Goal: Task Accomplishment & Management: Manage account settings

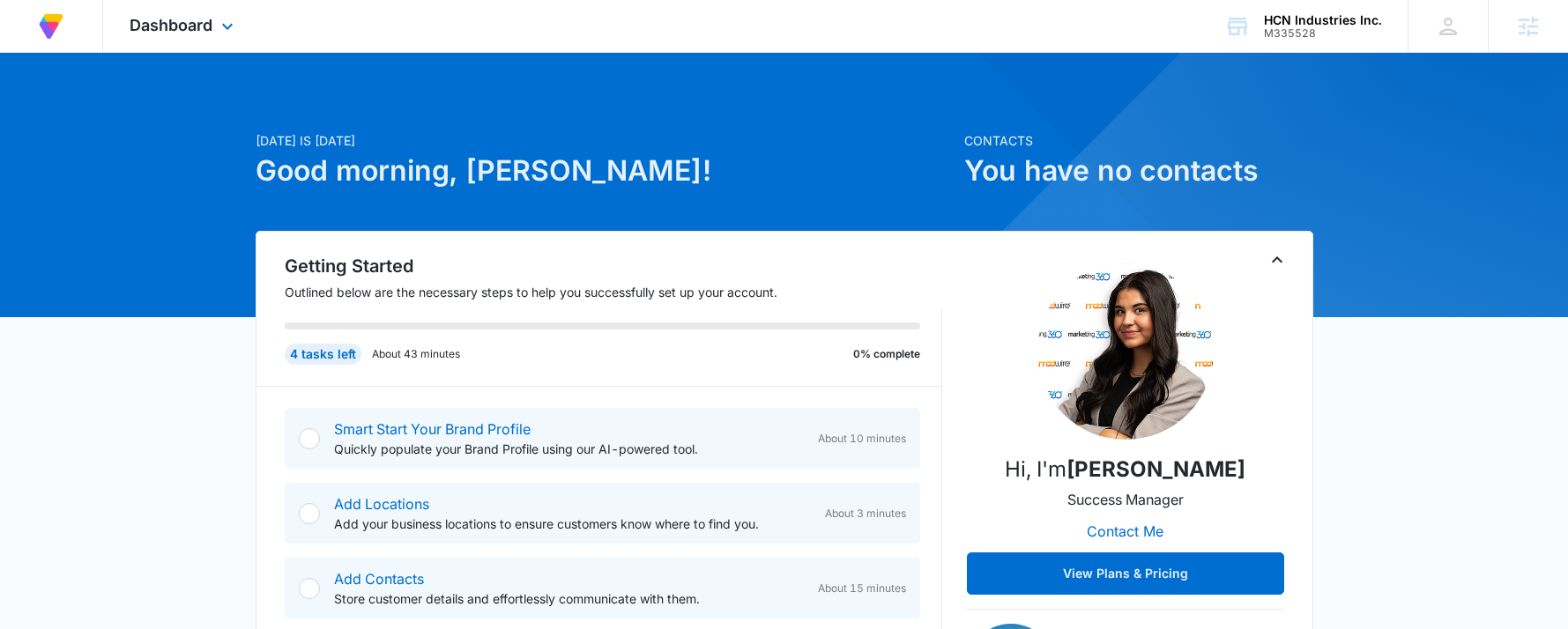
click at [161, 13] on div "Dashboard Apps Reputation Forms CRM Email Social Content Ads Intelligence Files…" at bounding box center [183, 26] width 161 height 52
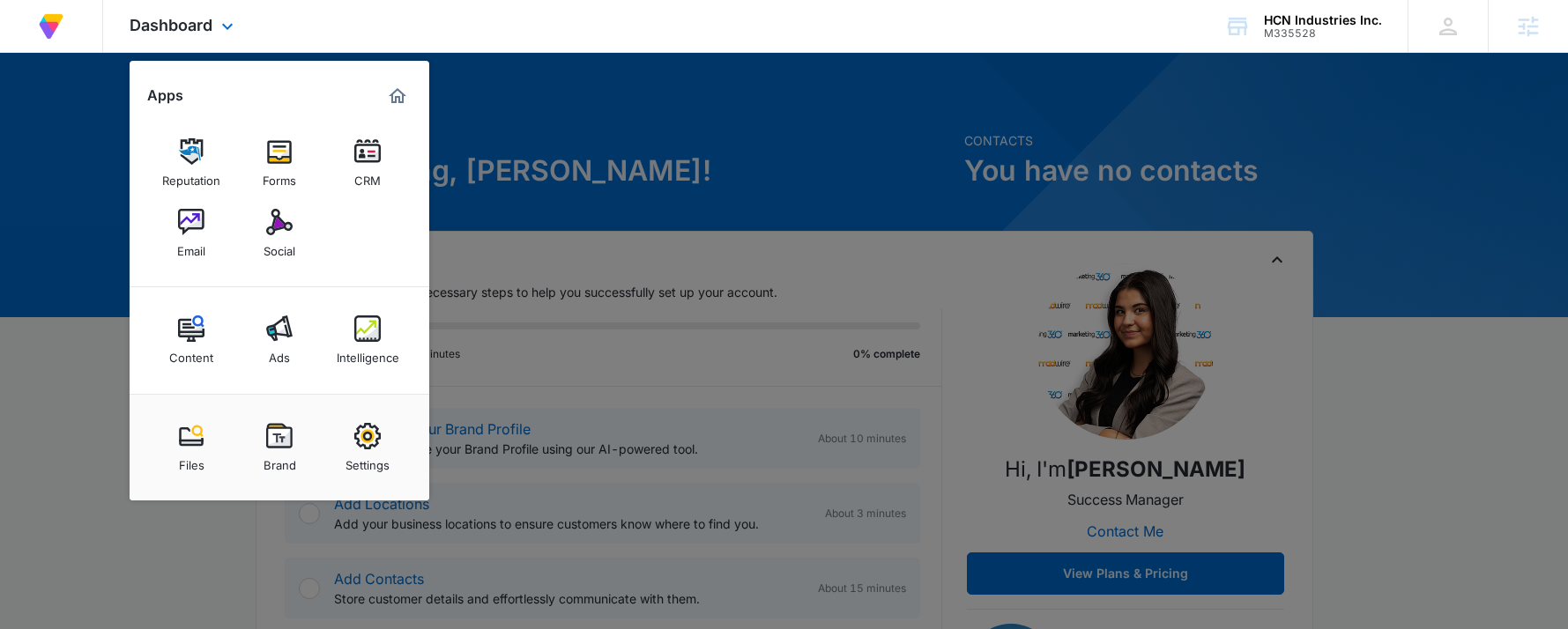
click at [161, 13] on div "Dashboard Apps Reputation Forms CRM Email Social Content Ads Intelligence Files…" at bounding box center [183, 26] width 161 height 52
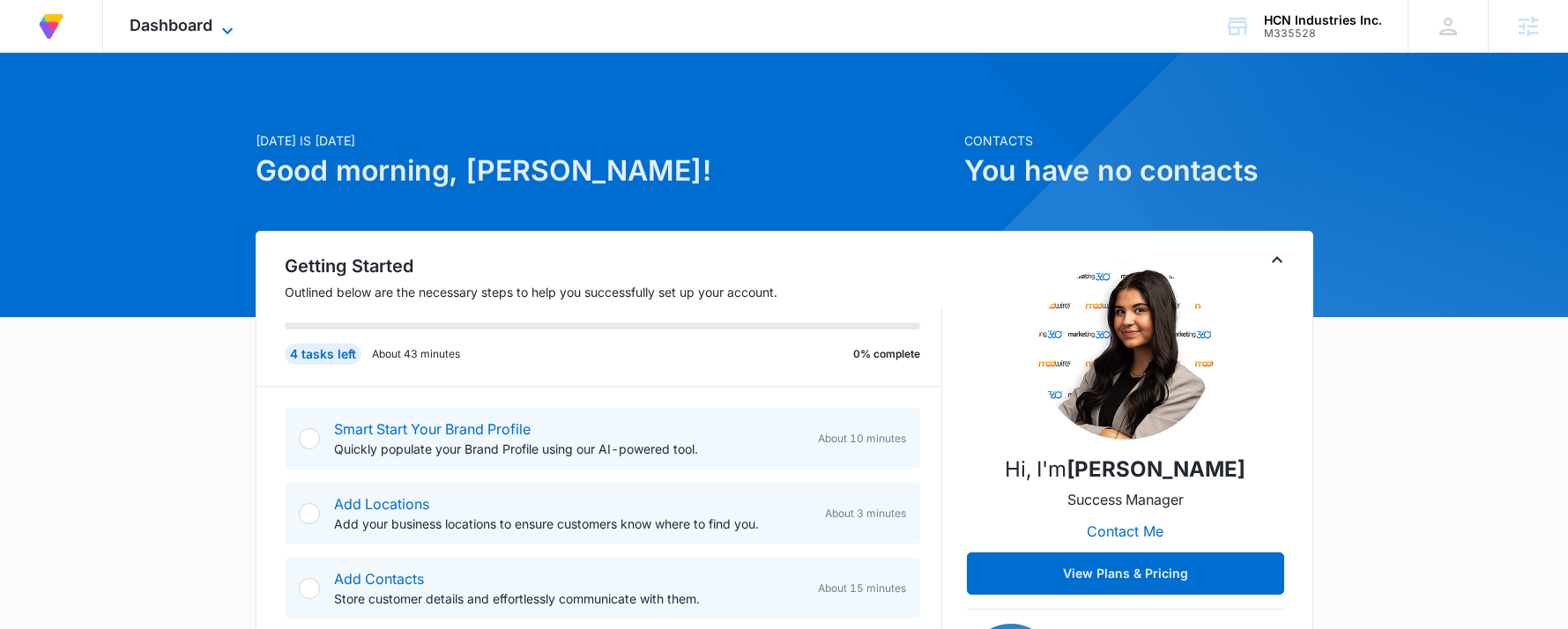
click at [216, 30] on icon at bounding box center [227, 31] width 21 height 21
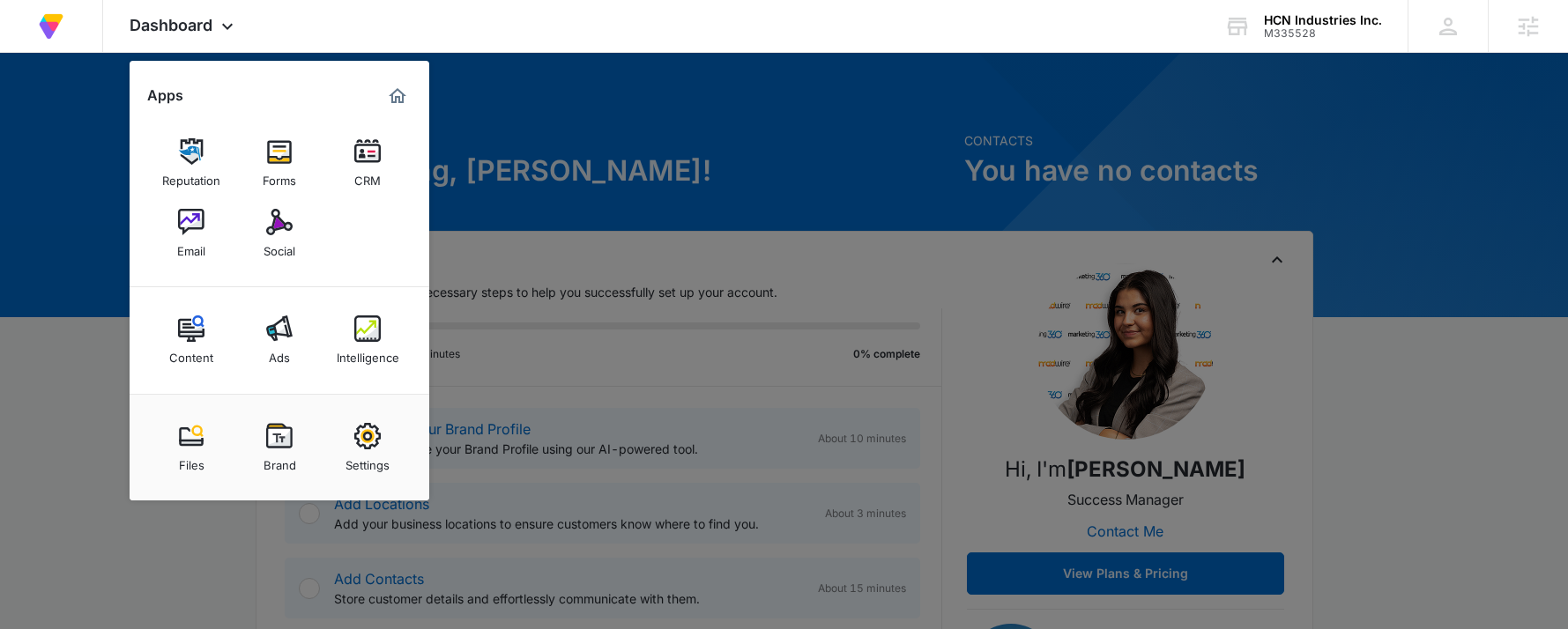
click at [277, 441] on img at bounding box center [278, 436] width 26 height 26
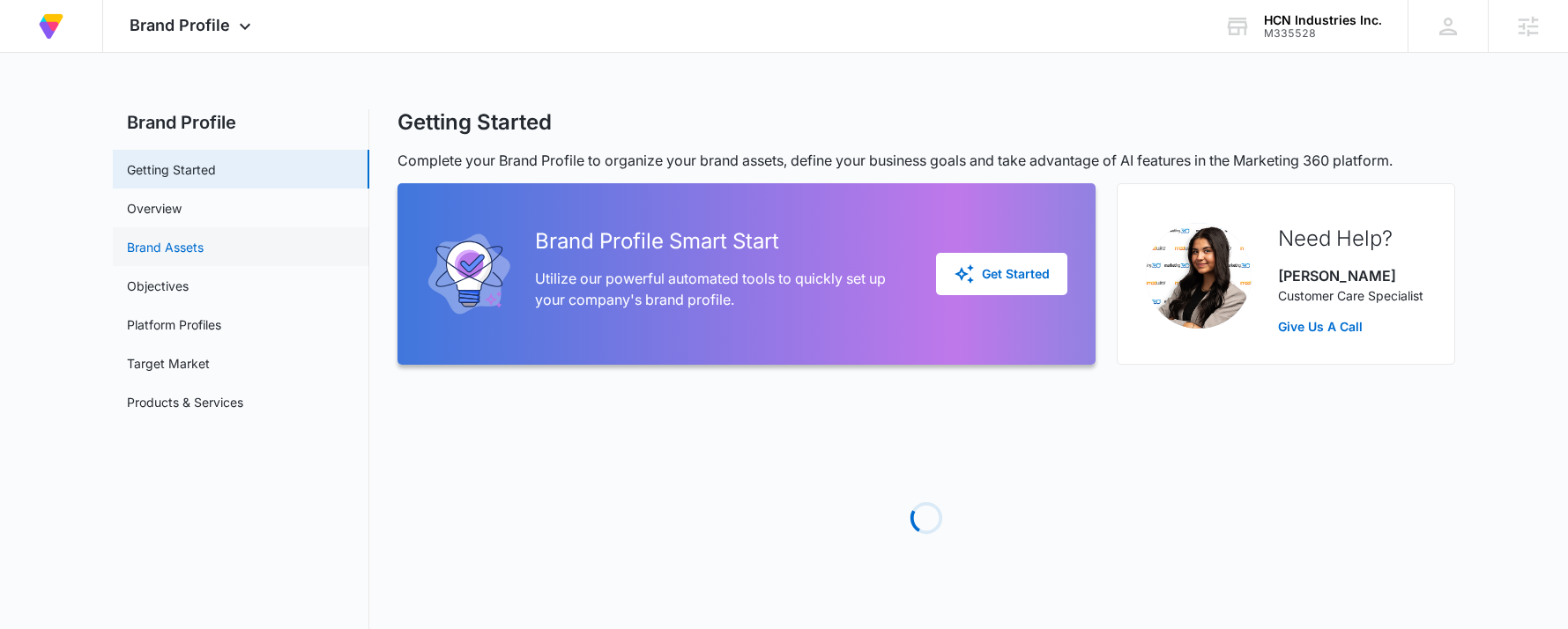
click at [194, 238] on link "Brand Assets" at bounding box center [165, 247] width 77 height 18
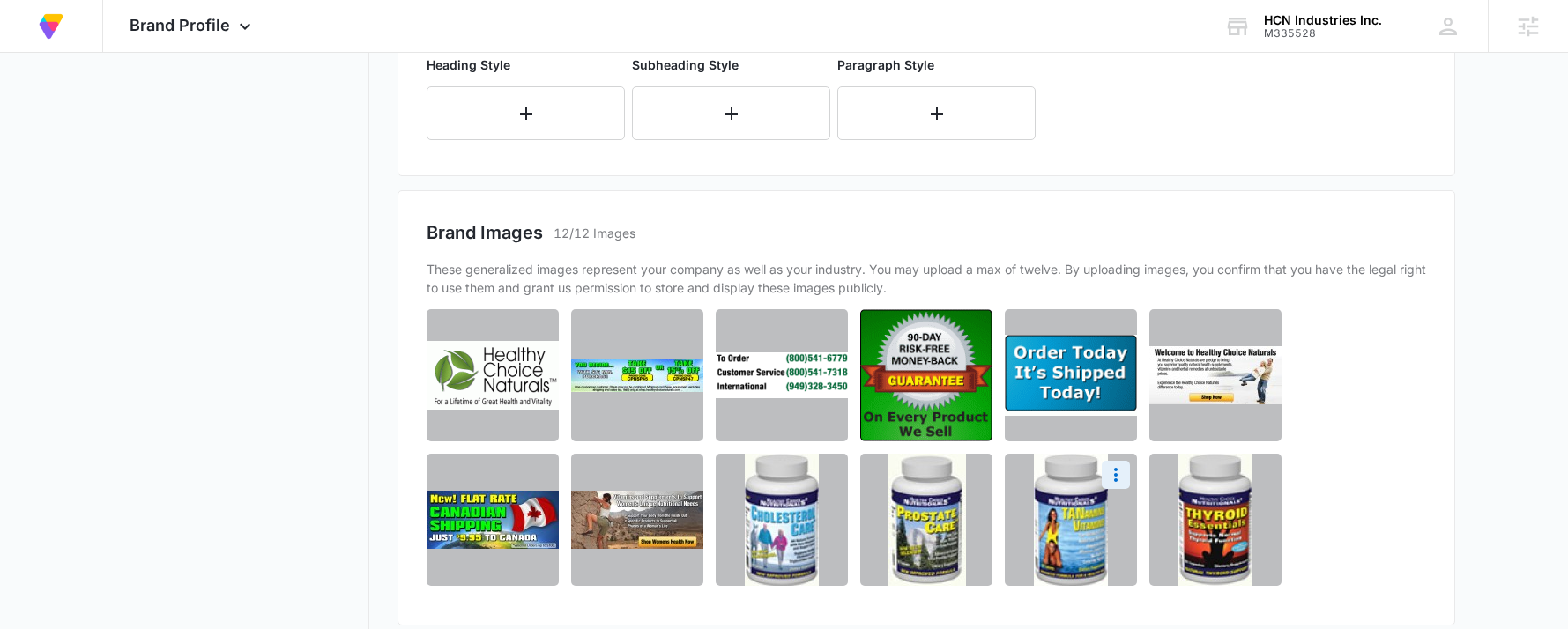
scroll to position [881, 0]
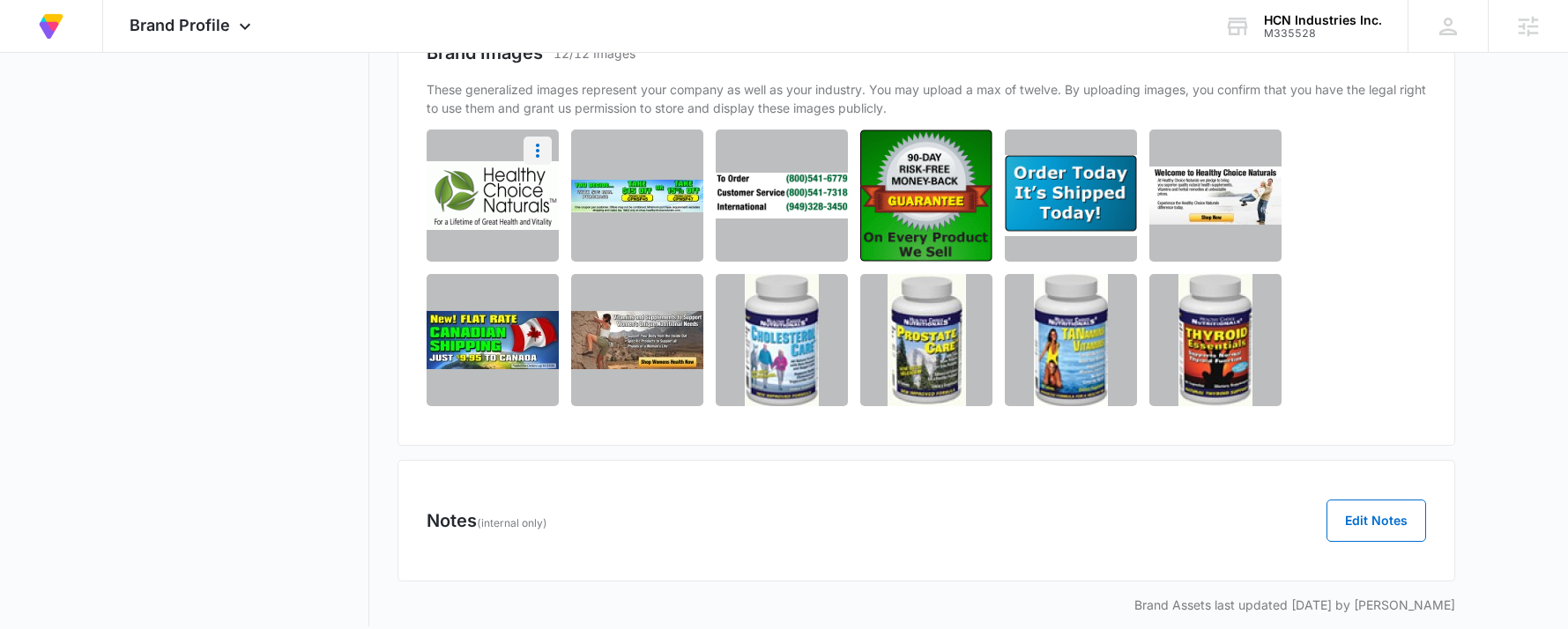
click at [528, 150] on icon "More" at bounding box center [538, 150] width 21 height 21
click at [505, 194] on div "Download" at bounding box center [479, 200] width 57 height 13
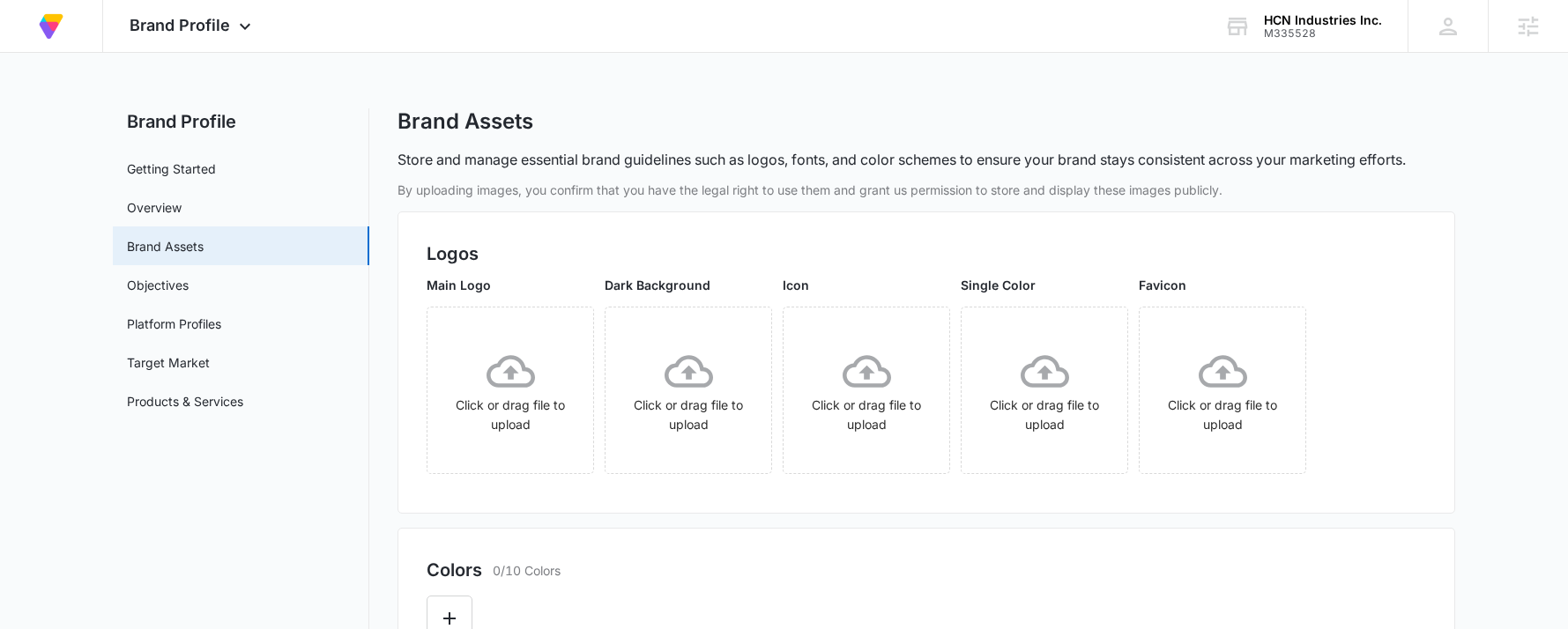
scroll to position [0, 0]
click at [531, 365] on icon at bounding box center [510, 373] width 49 height 49
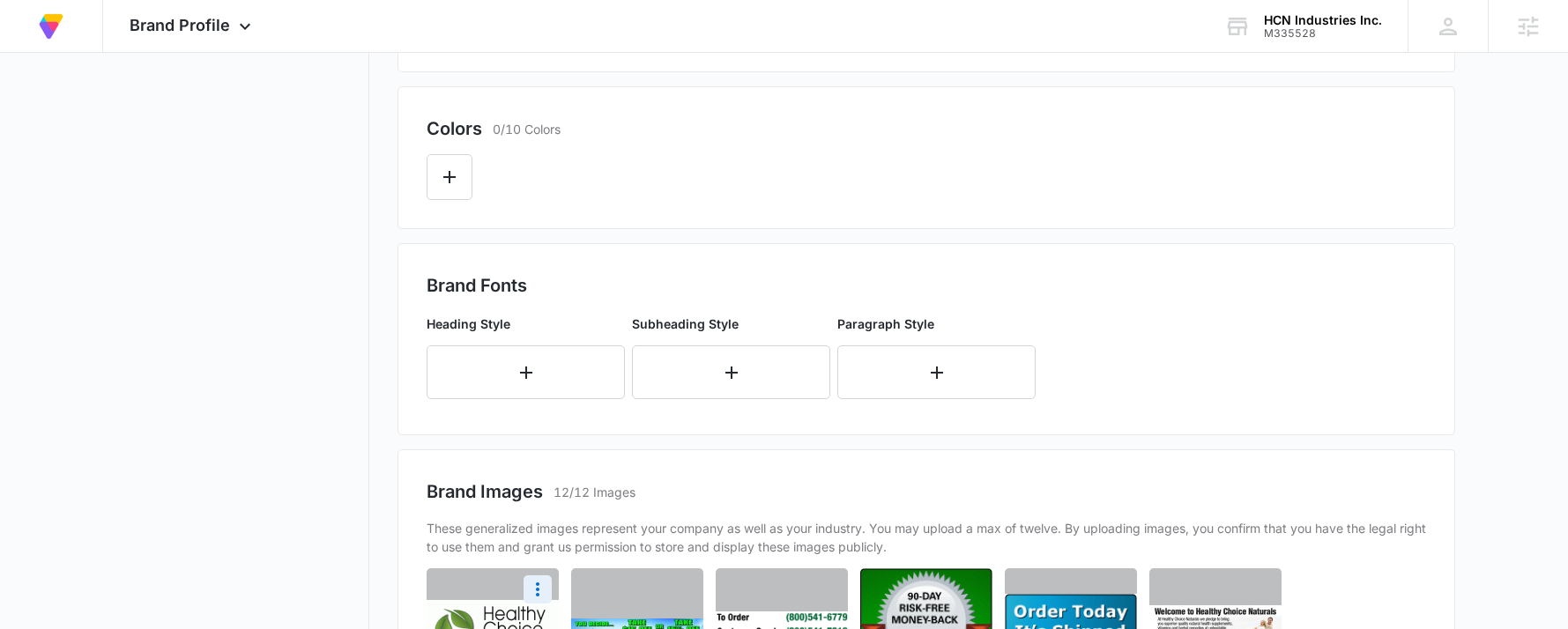
scroll to position [18, 0]
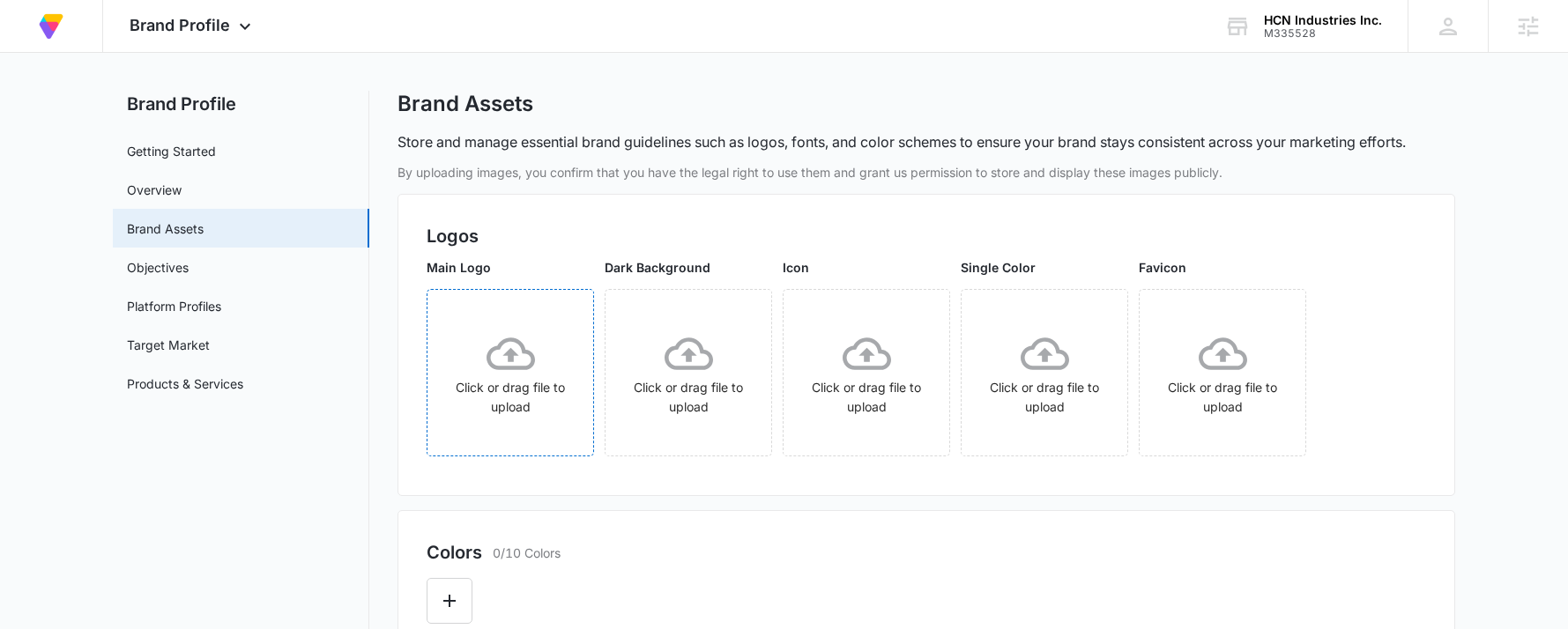
click at [530, 366] on icon at bounding box center [510, 354] width 49 height 33
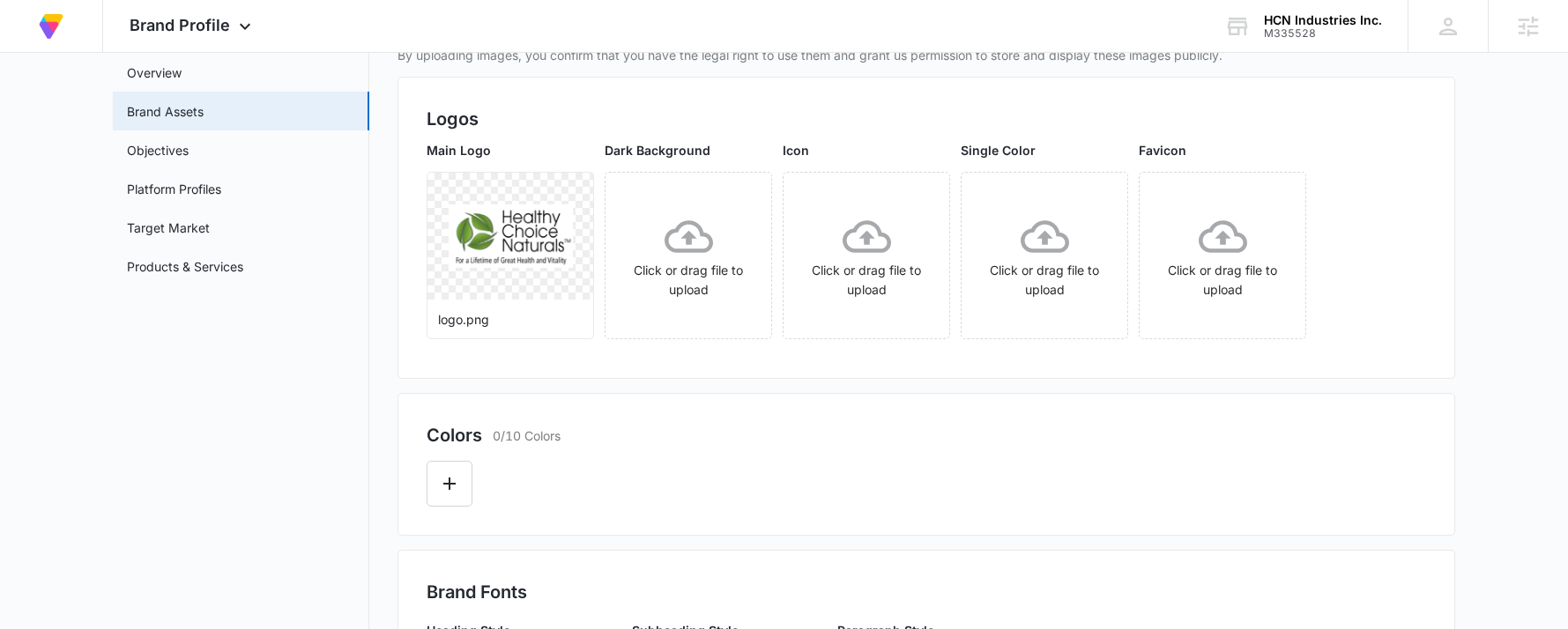
scroll to position [283, 0]
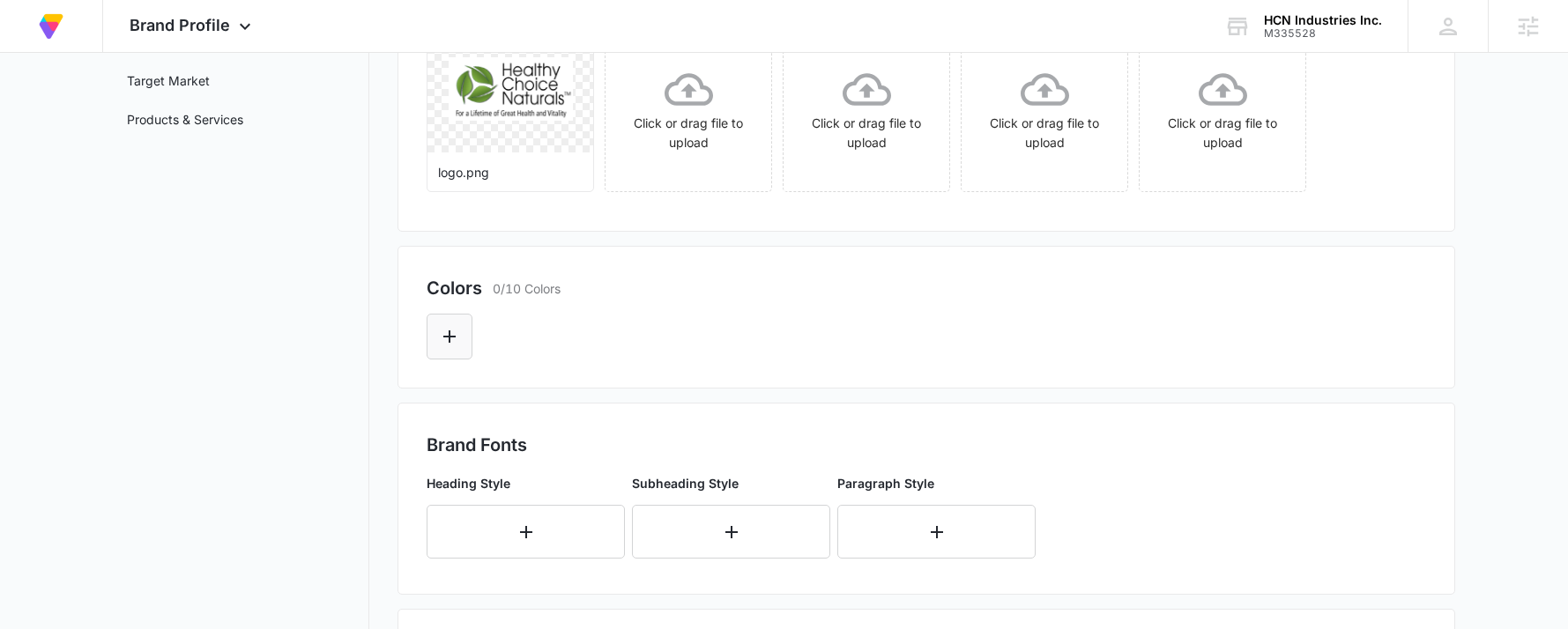
click at [441, 321] on button "Edit Color" at bounding box center [449, 336] width 46 height 46
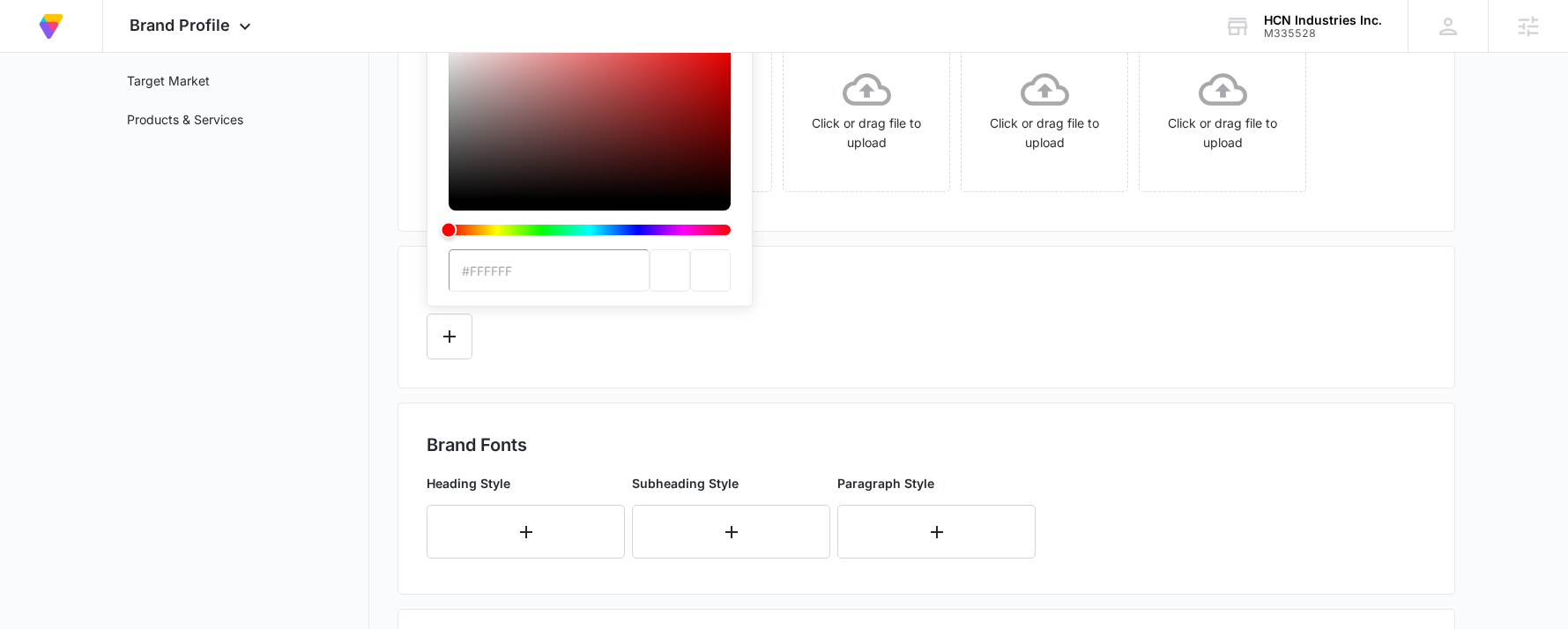
scroll to position [0, 0]
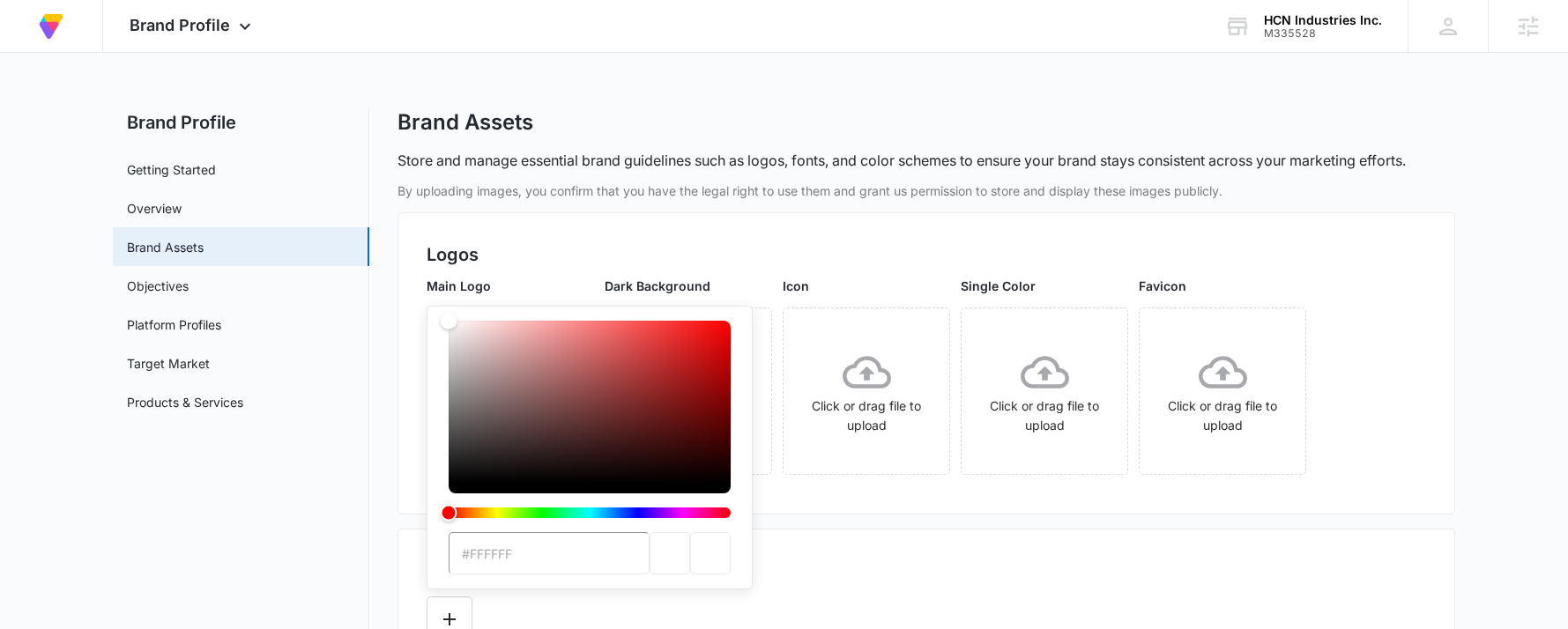
type input "#06497F"
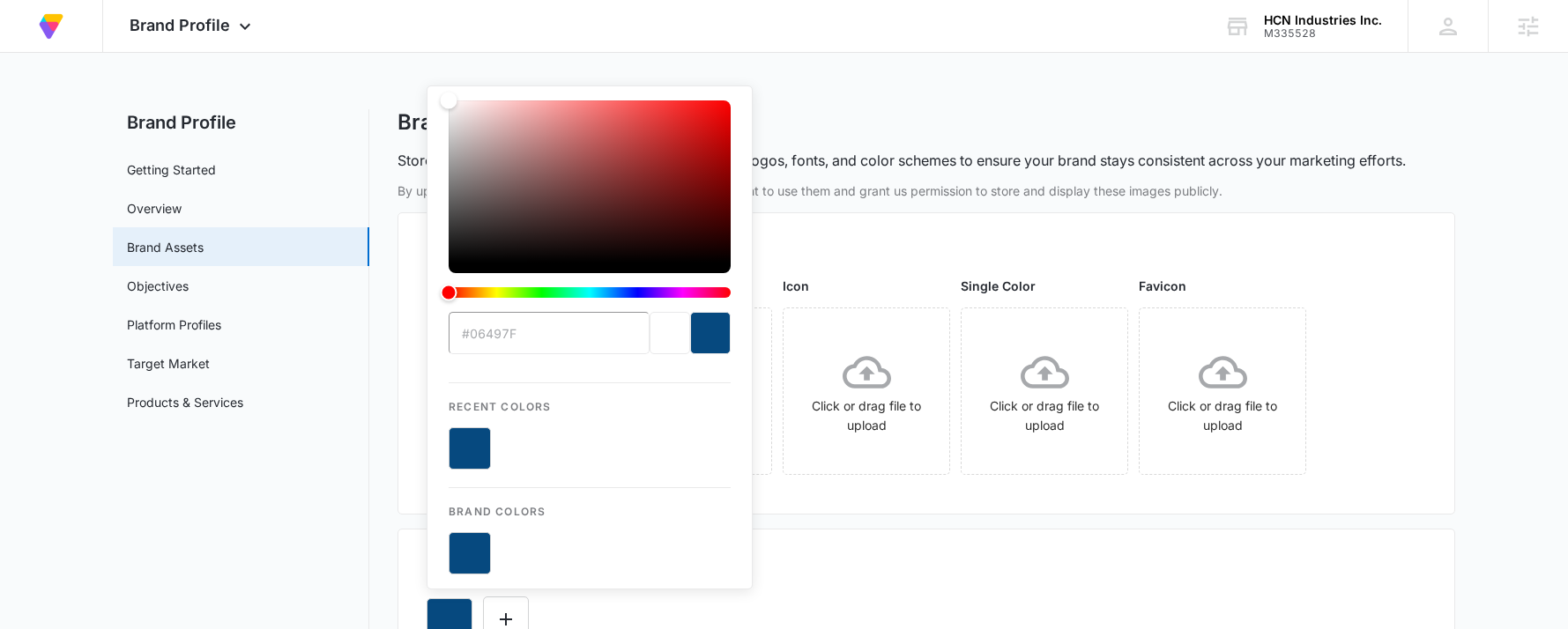
click at [974, 539] on div "Colors 1/10 Colors #06497F Recent Colors Brand Colors" at bounding box center [927, 601] width 1058 height 145
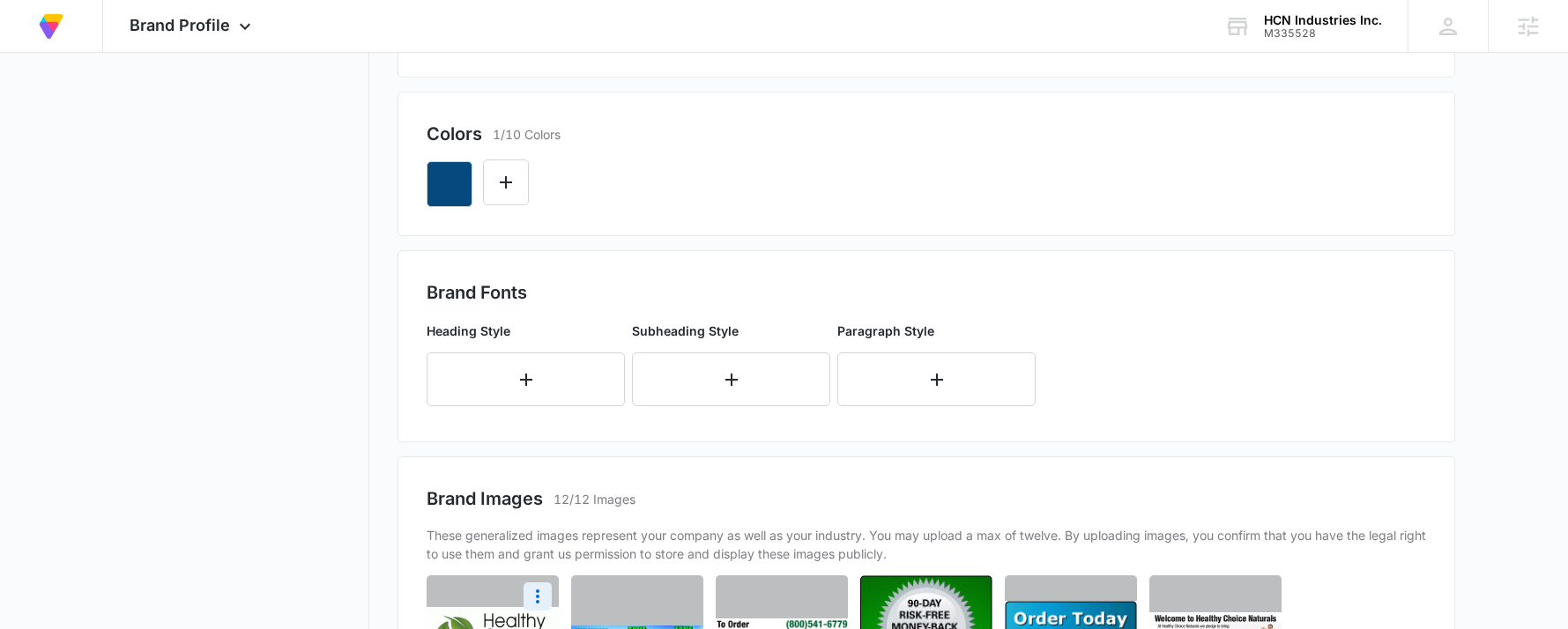
scroll to position [441, 0]
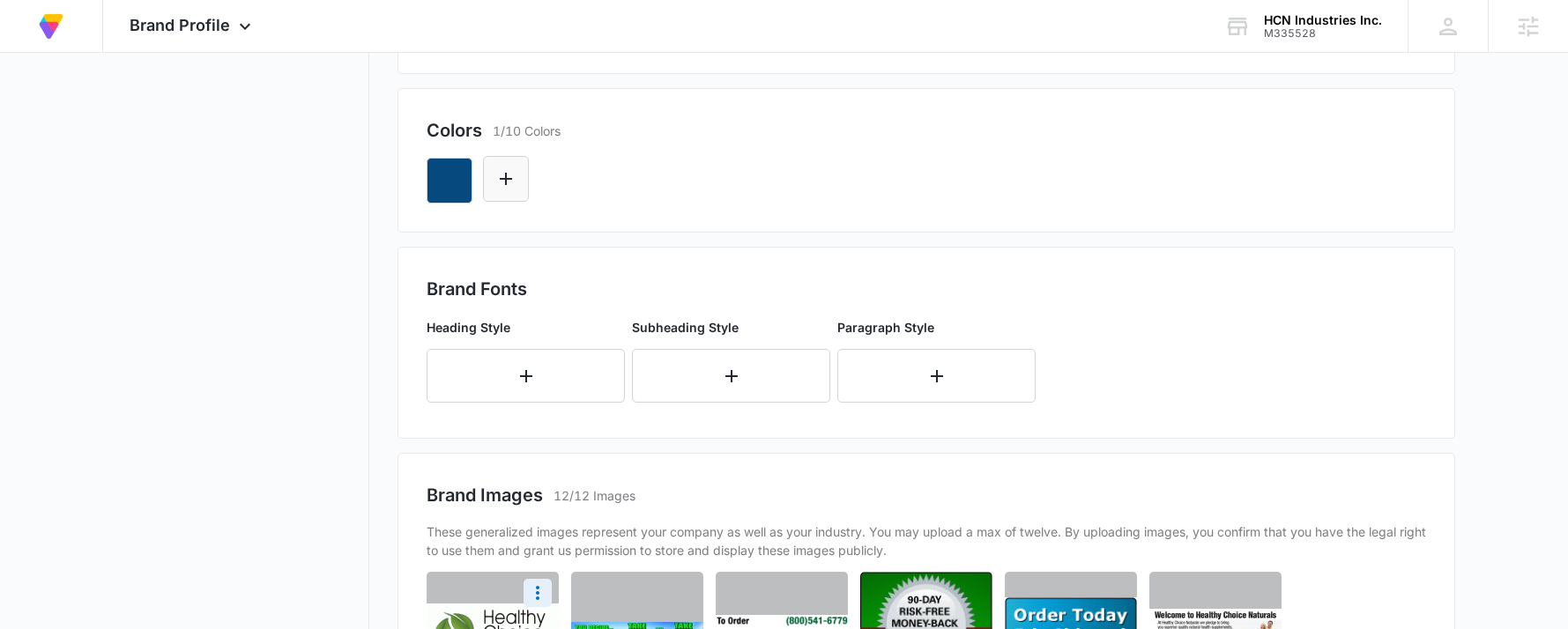
click at [507, 182] on icon "Edit Color" at bounding box center [506, 179] width 21 height 21
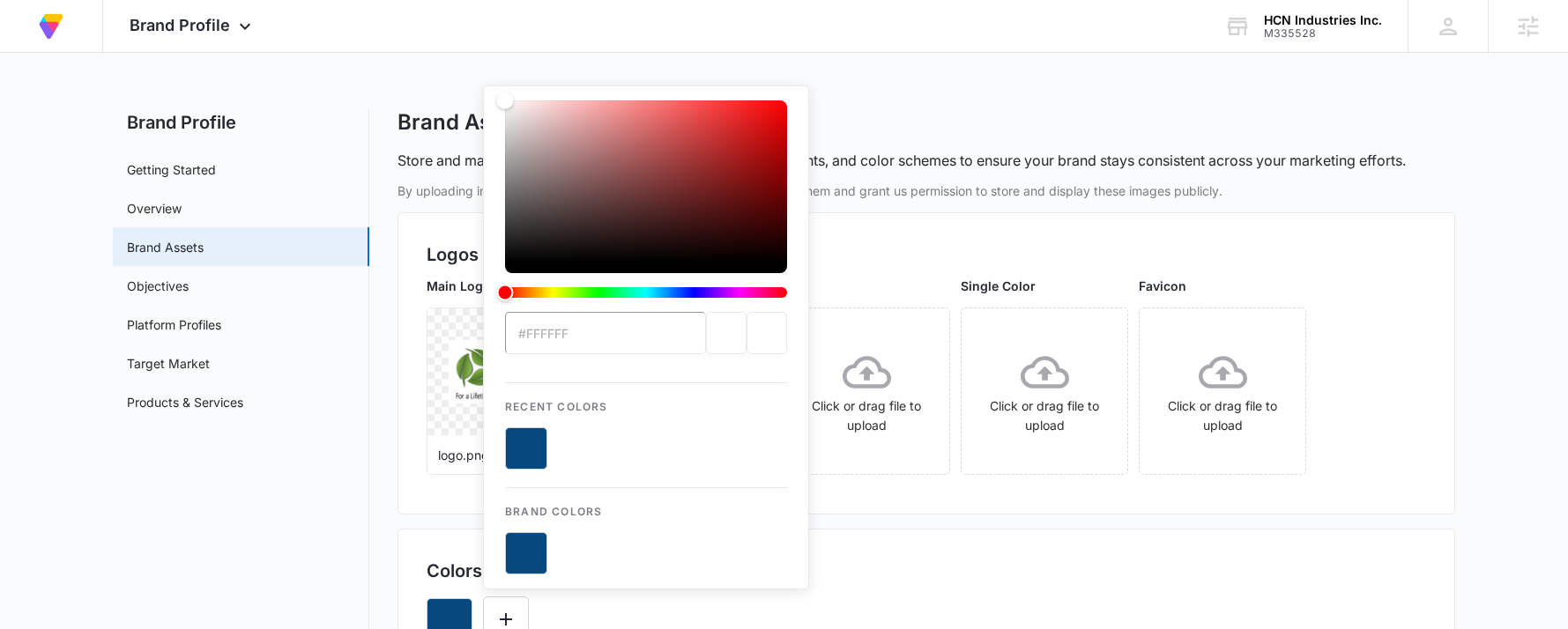
type input "#15AB17"
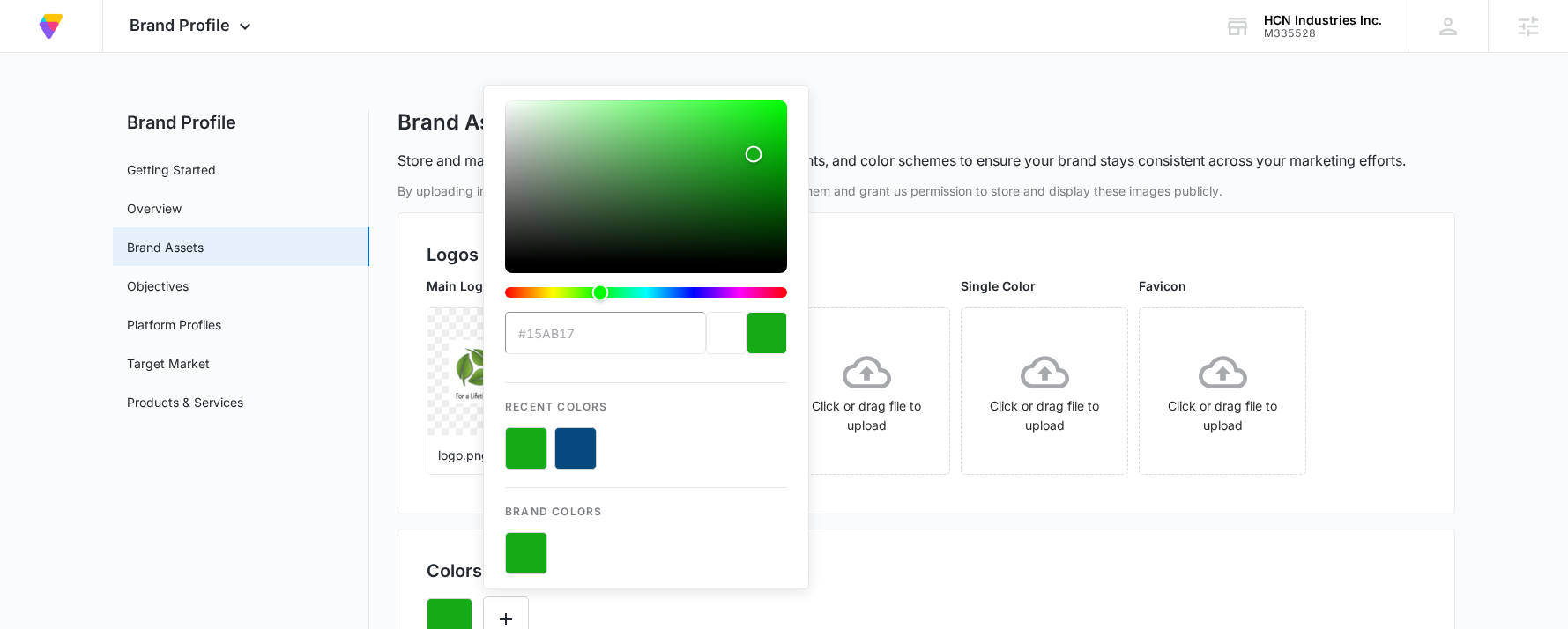
click at [1166, 567] on div "Colors 1/10 Colors" at bounding box center [927, 571] width 999 height 26
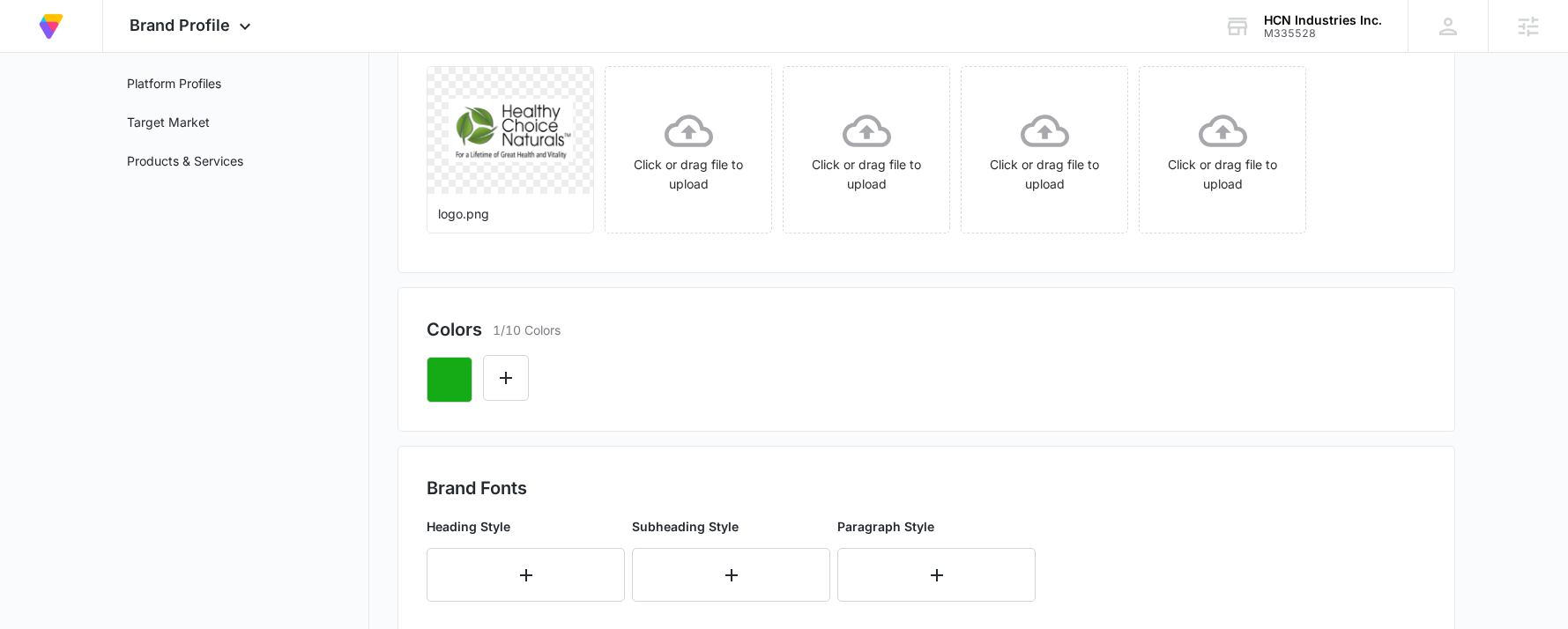
scroll to position [264, 0]
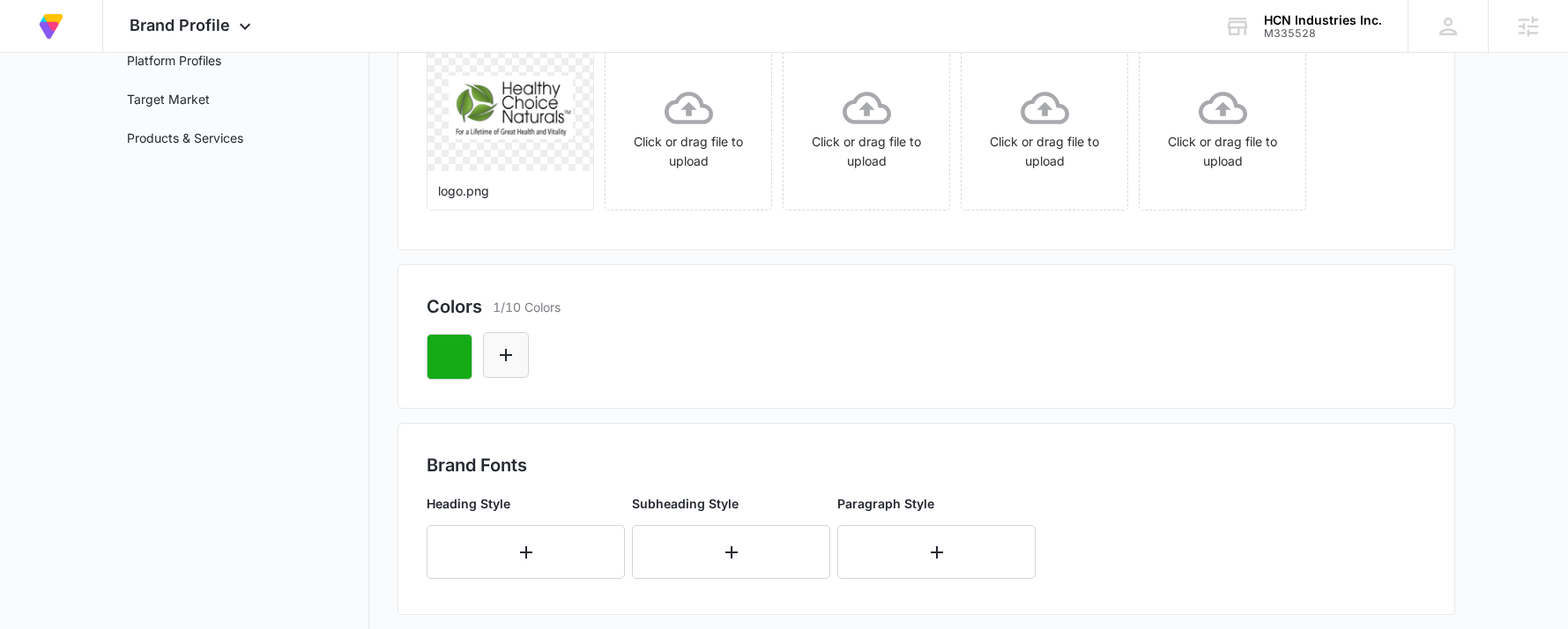
click at [520, 368] on button "Edit Color" at bounding box center [506, 354] width 46 height 46
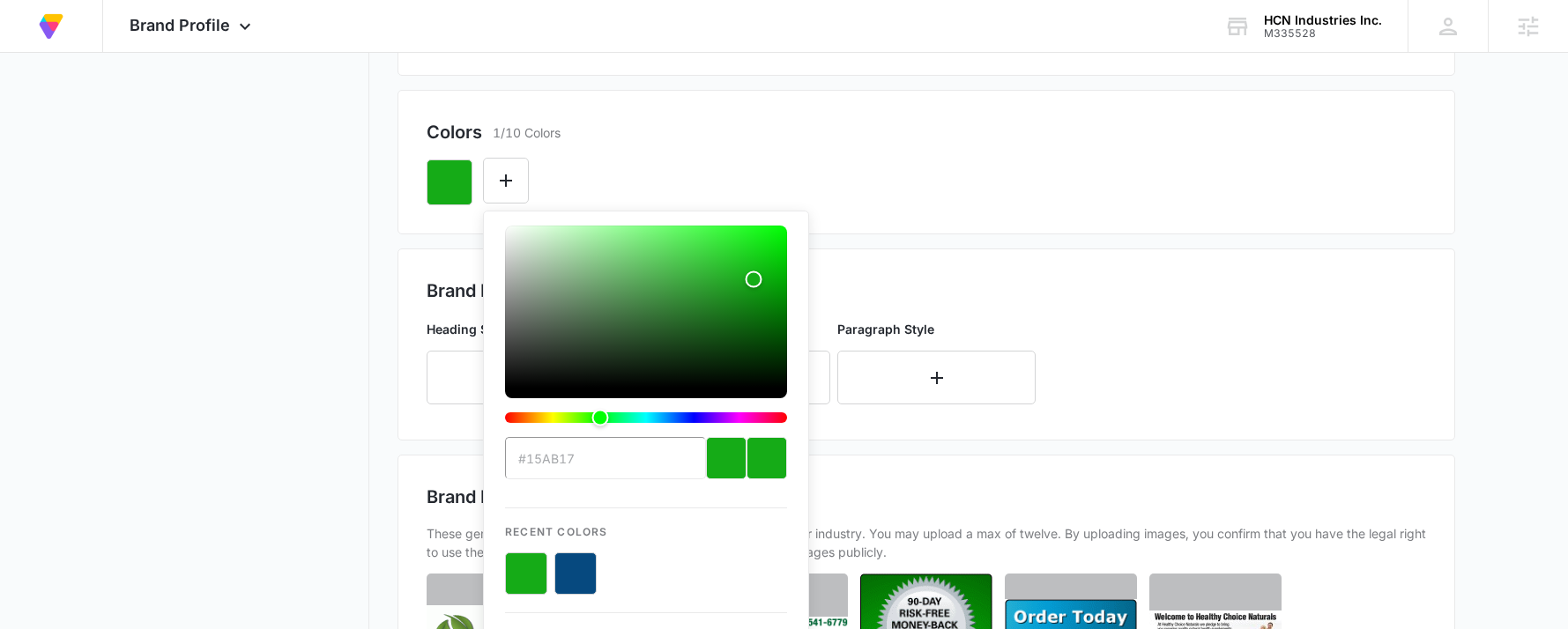
scroll to position [441, 0]
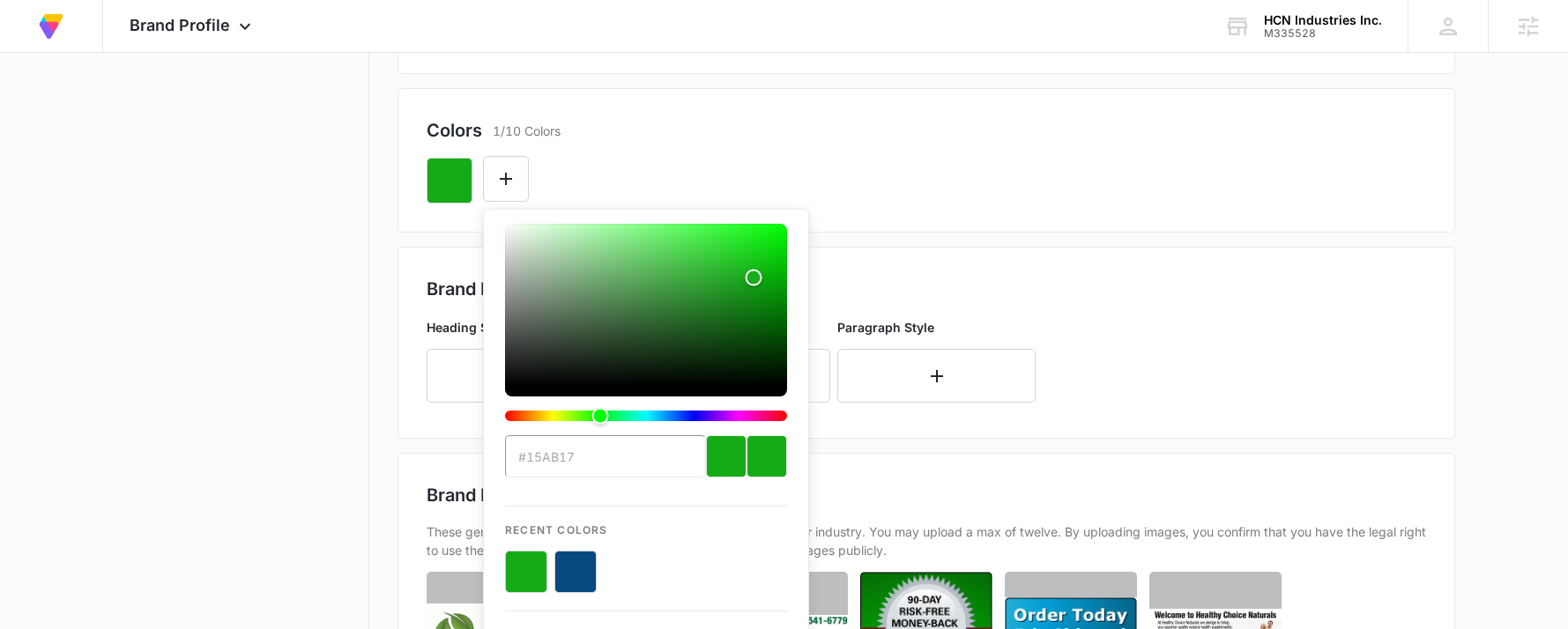
click at [590, 564] on button "color-picker-container" at bounding box center [575, 573] width 43 height 43
type input "#FFFFFF"
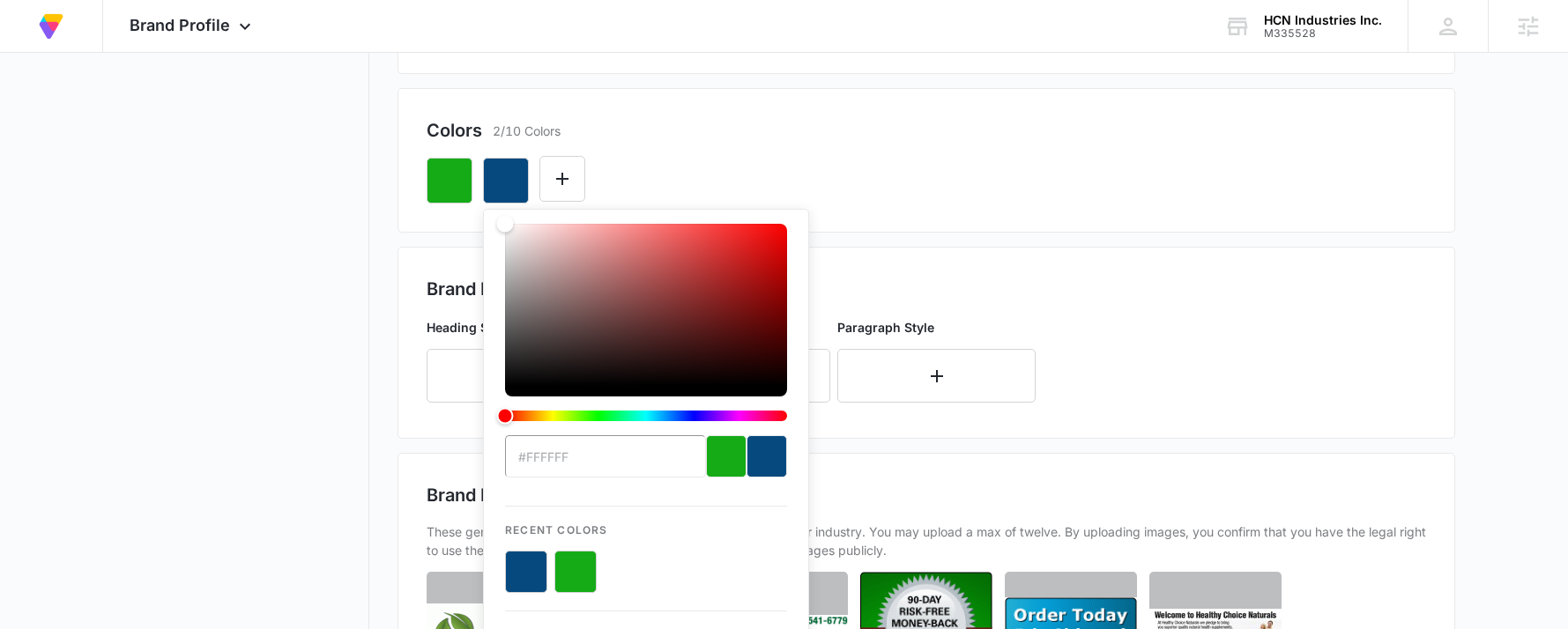
click at [948, 141] on div "Colors 2/10 Colors" at bounding box center [927, 130] width 999 height 26
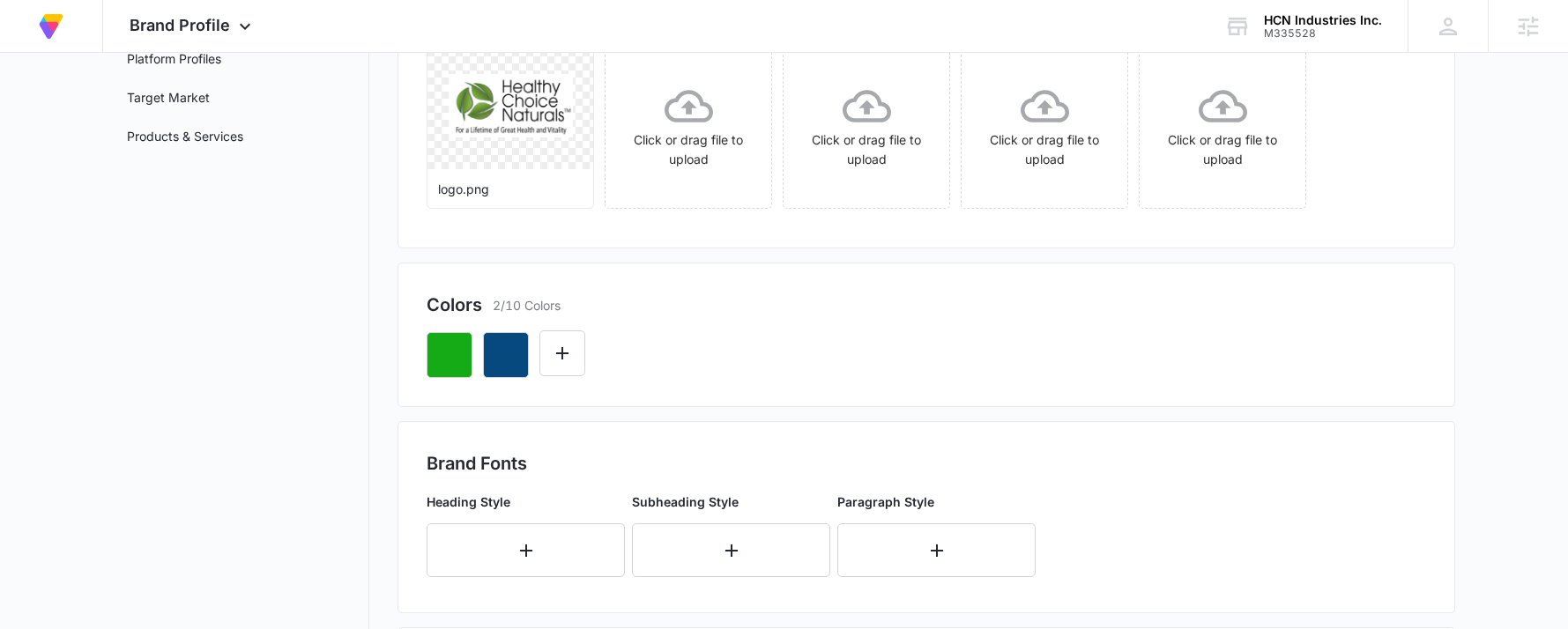
scroll to position [264, 0]
click at [591, 340] on div at bounding box center [927, 350] width 999 height 60
click at [566, 351] on icon "Edit Color" at bounding box center [563, 355] width 21 height 21
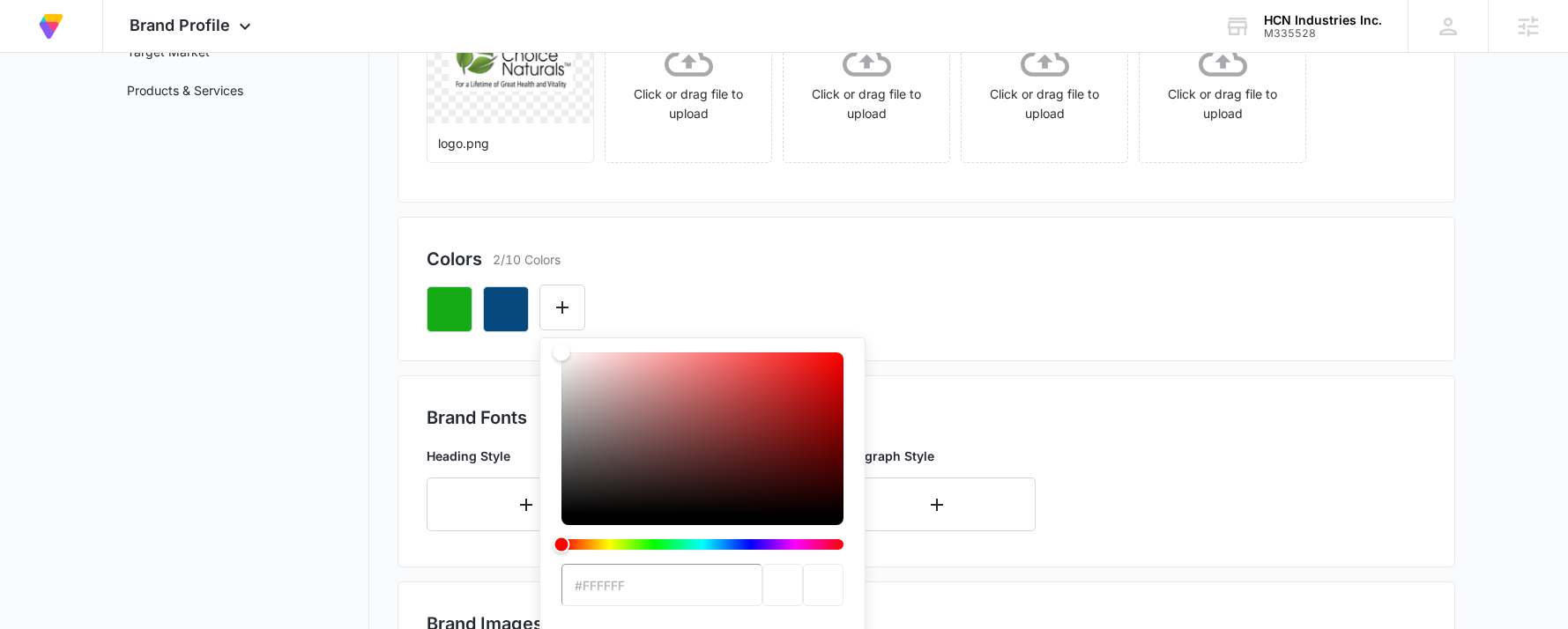
scroll to position [441, 0]
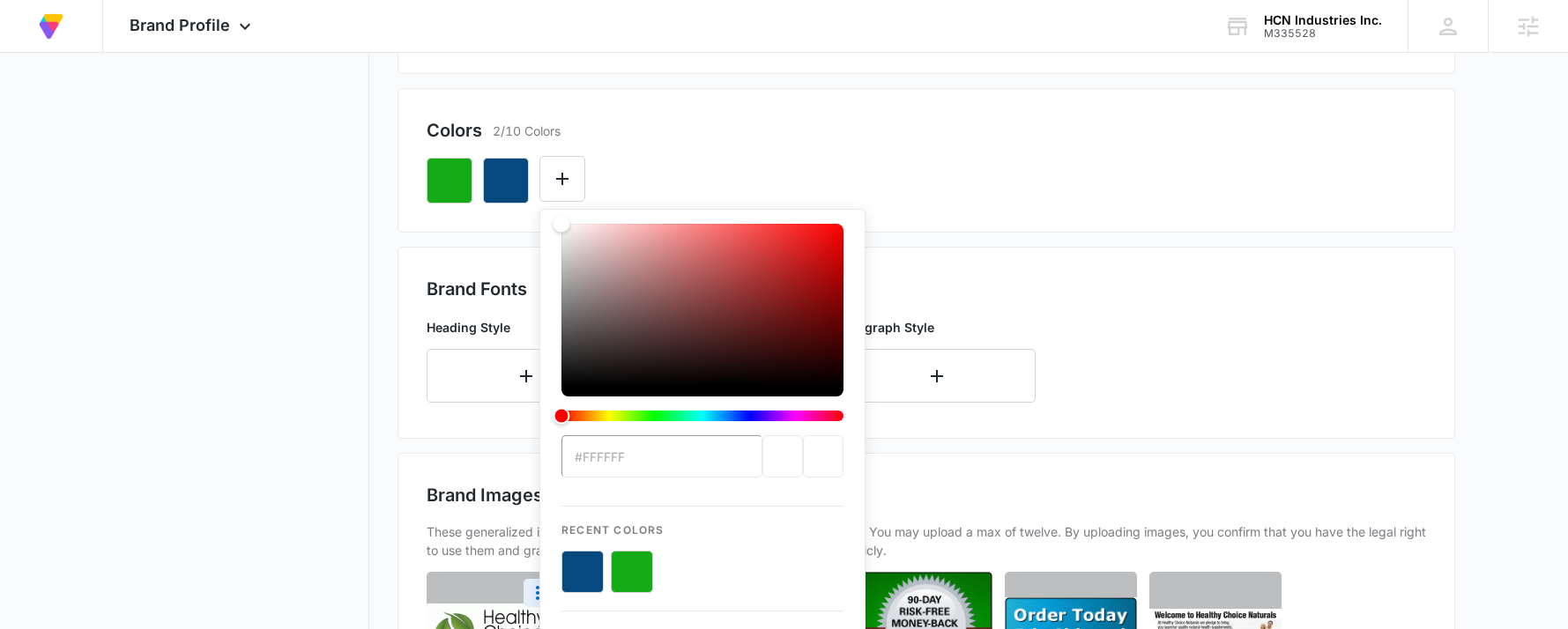
click at [668, 456] on input "#FFFFFF" at bounding box center [662, 457] width 201 height 43
click at [636, 579] on button "color-picker-container" at bounding box center [632, 573] width 43 height 43
type input "#06497F"
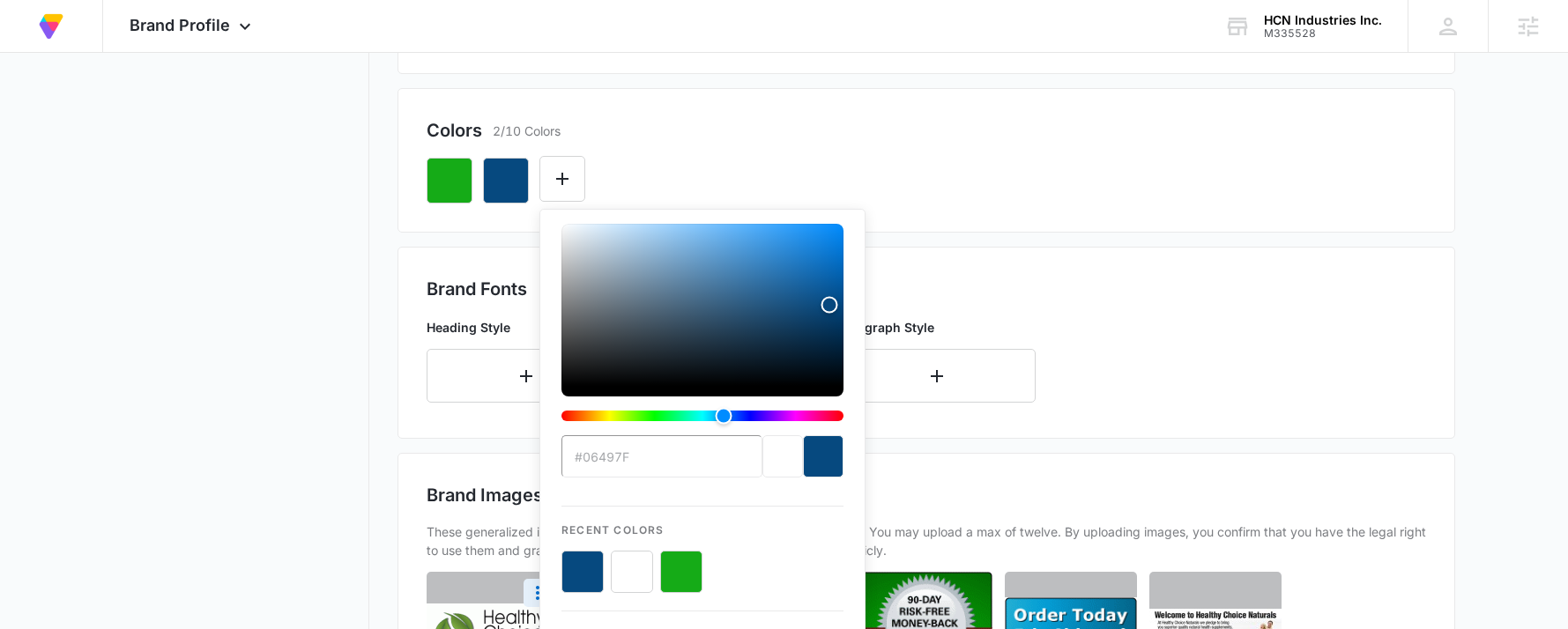
click at [769, 161] on div "#06497F Recent Colors Brand Colors" at bounding box center [927, 174] width 999 height 60
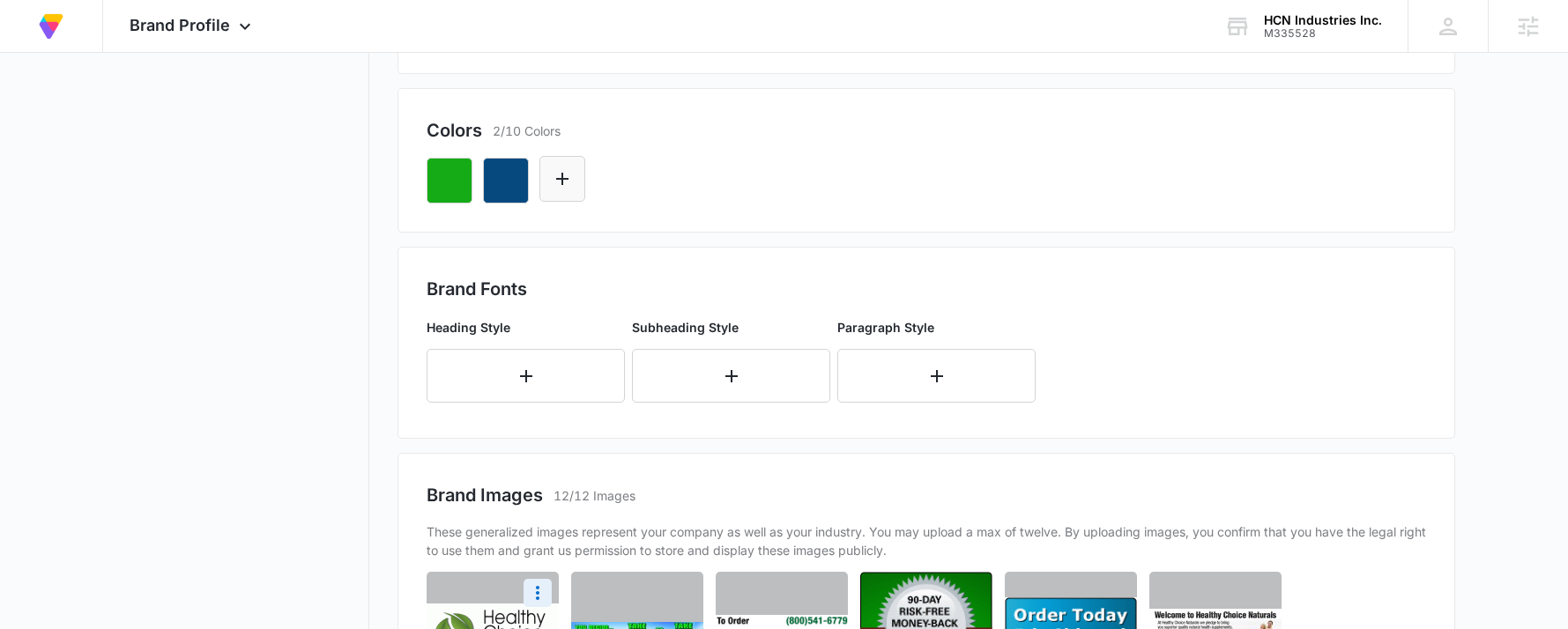
click at [574, 187] on button "Edit Color" at bounding box center [562, 179] width 46 height 46
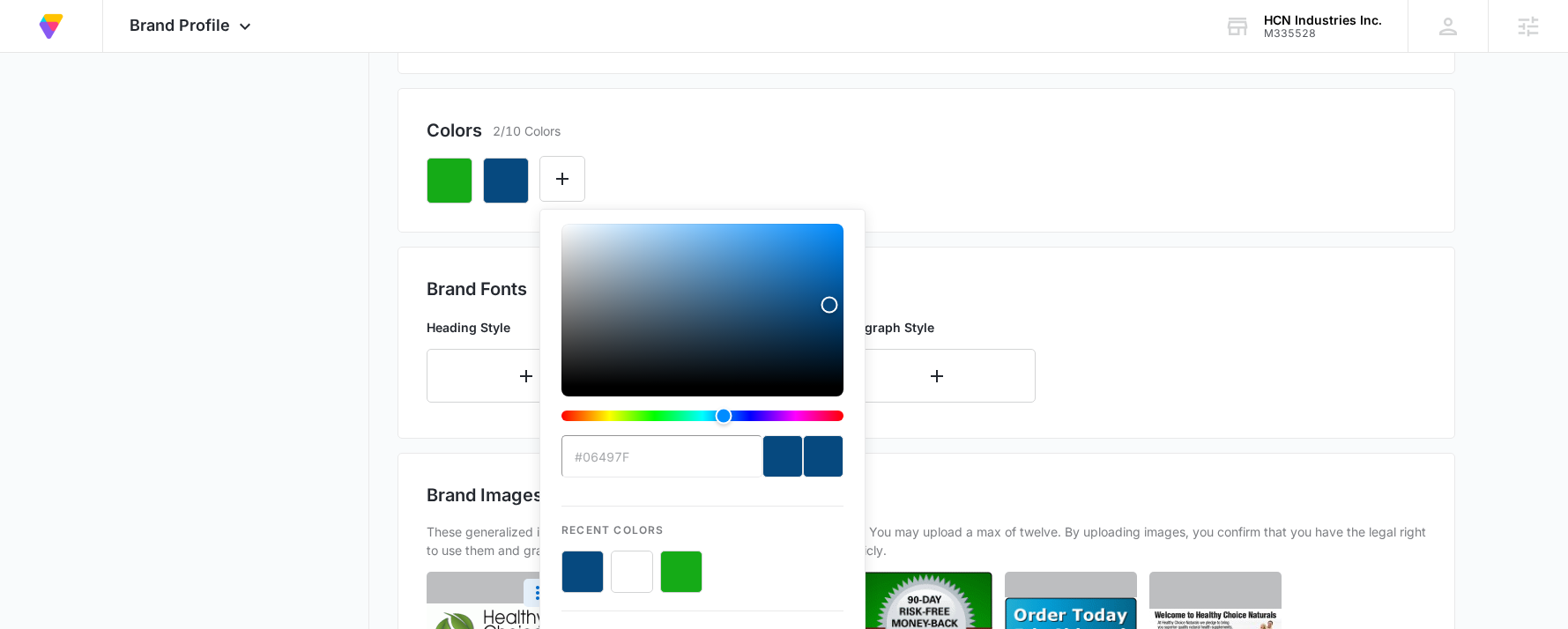
click at [633, 566] on button "color-picker-container" at bounding box center [632, 573] width 43 height 43
type input "#FFFFFF"
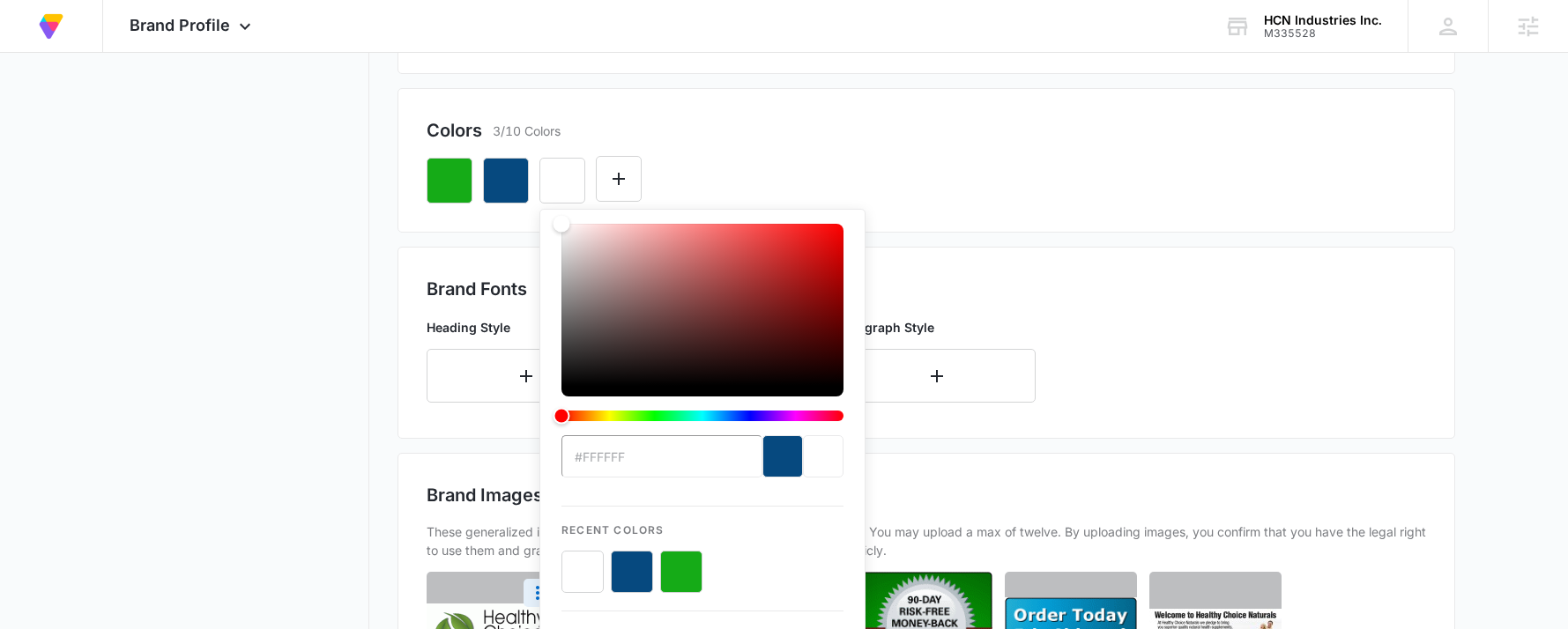
click at [776, 135] on div "Colors 3/10 Colors" at bounding box center [927, 130] width 999 height 26
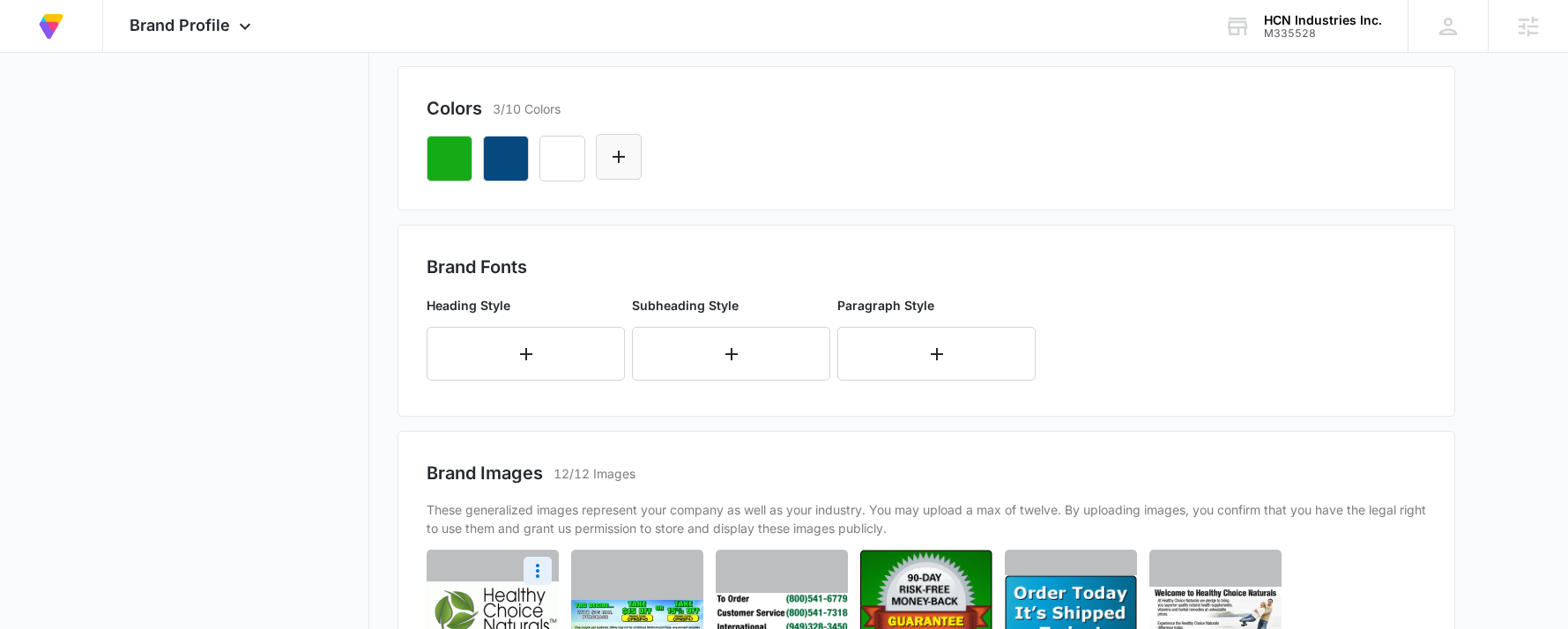
scroll to position [461, 0]
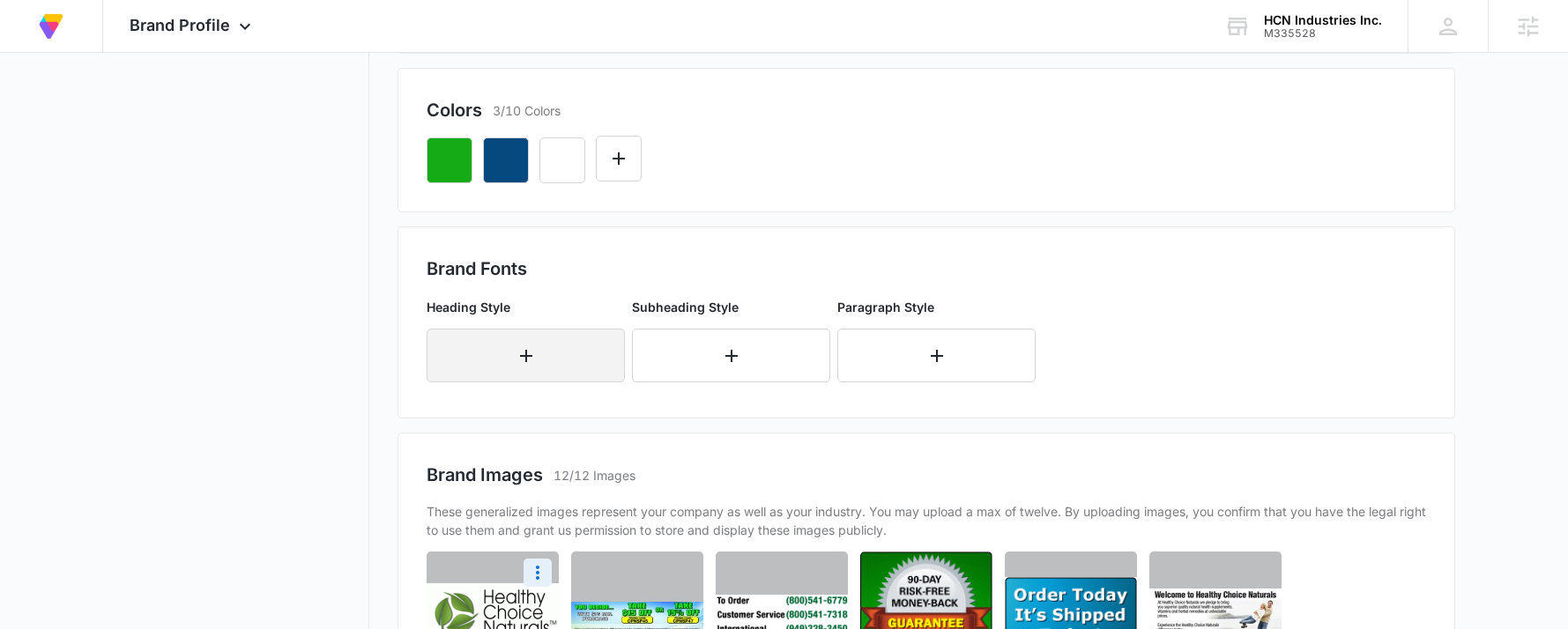
click at [523, 331] on button "button" at bounding box center [526, 355] width 198 height 53
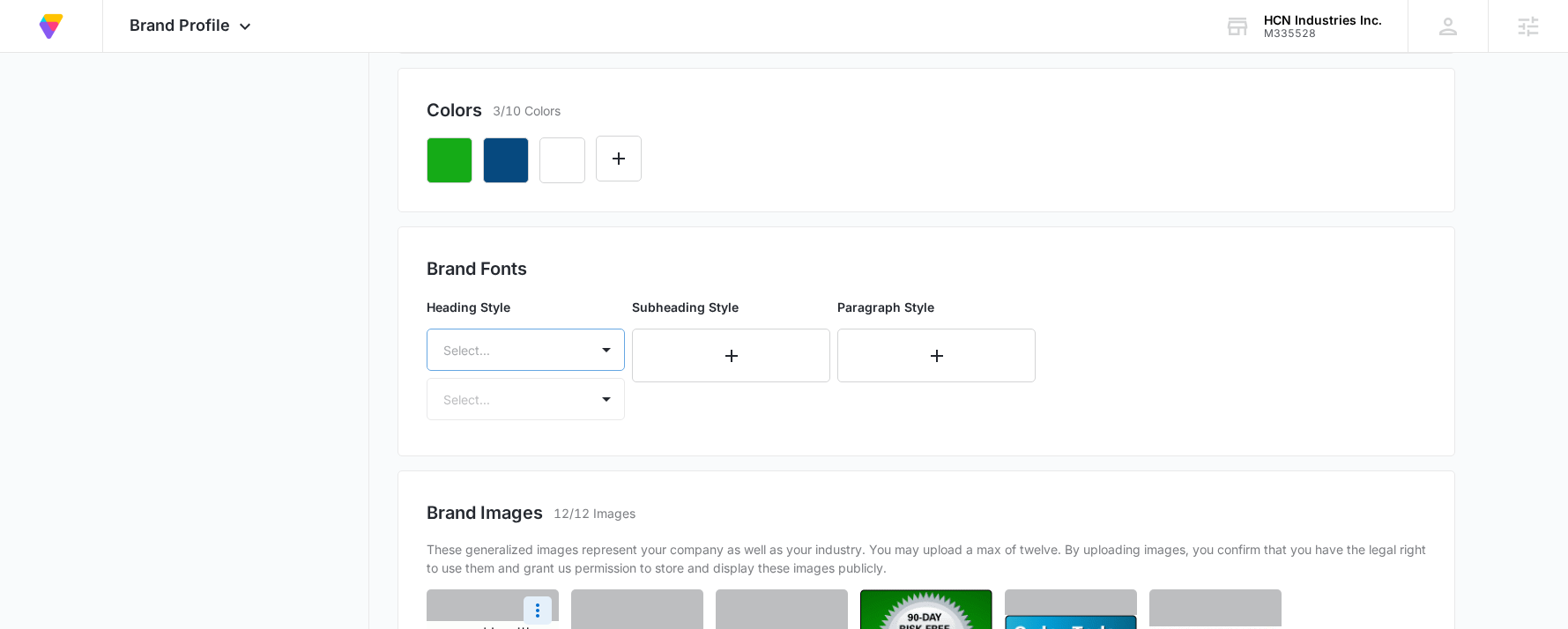
click at [492, 338] on div "Select..." at bounding box center [507, 350] width 161 height 40
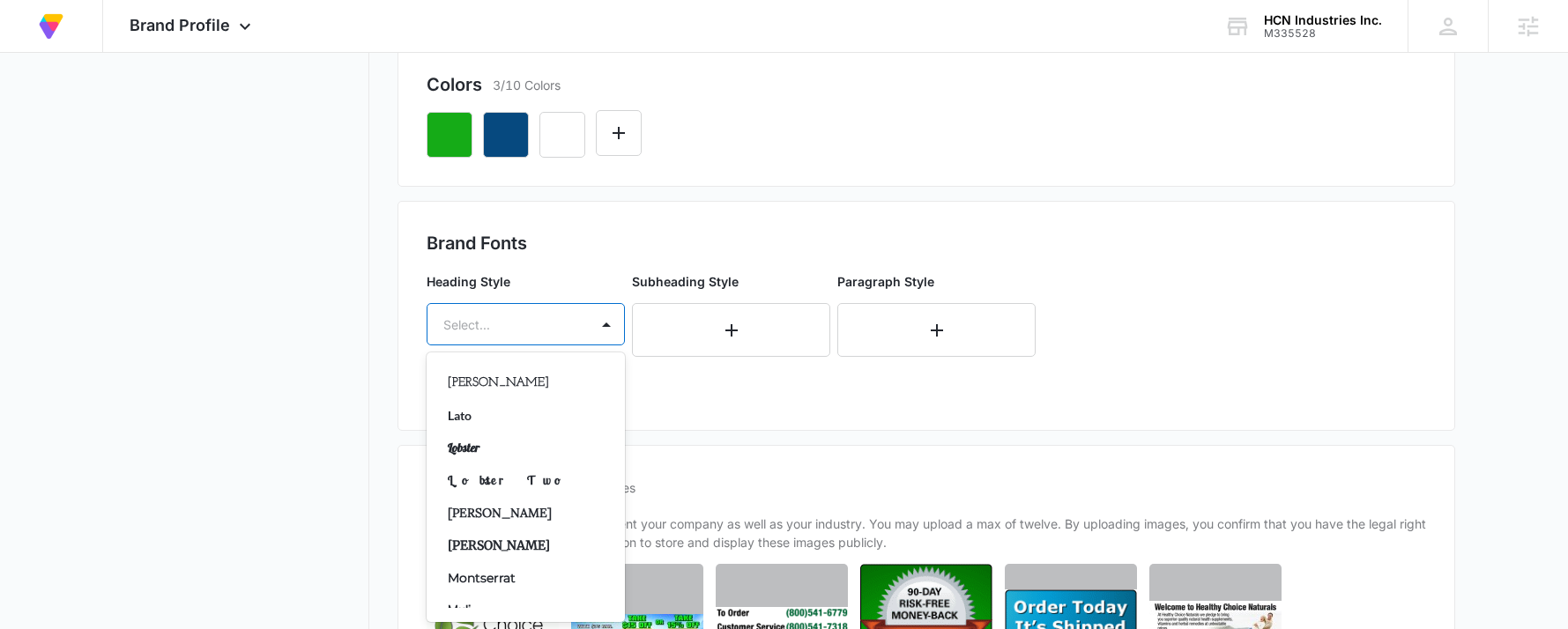
scroll to position [617, 0]
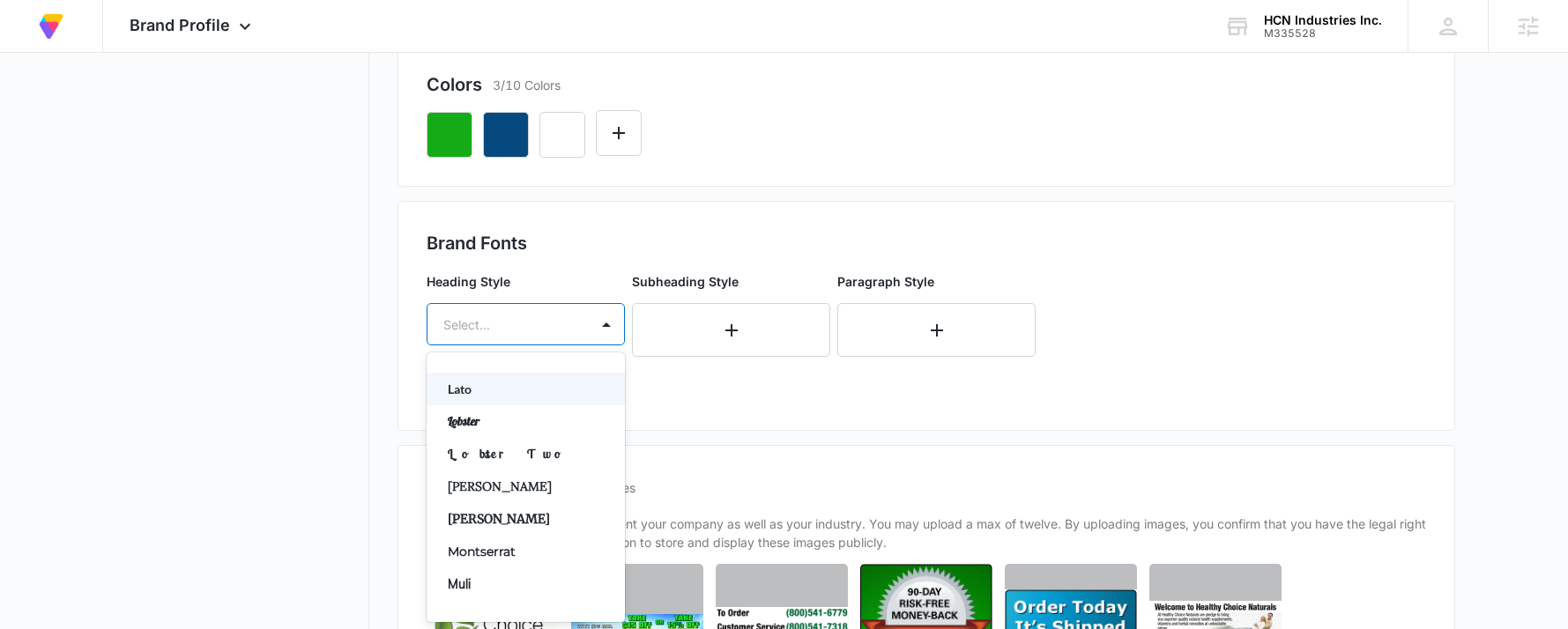
click at [459, 386] on p "Lato" at bounding box center [523, 388] width 152 height 18
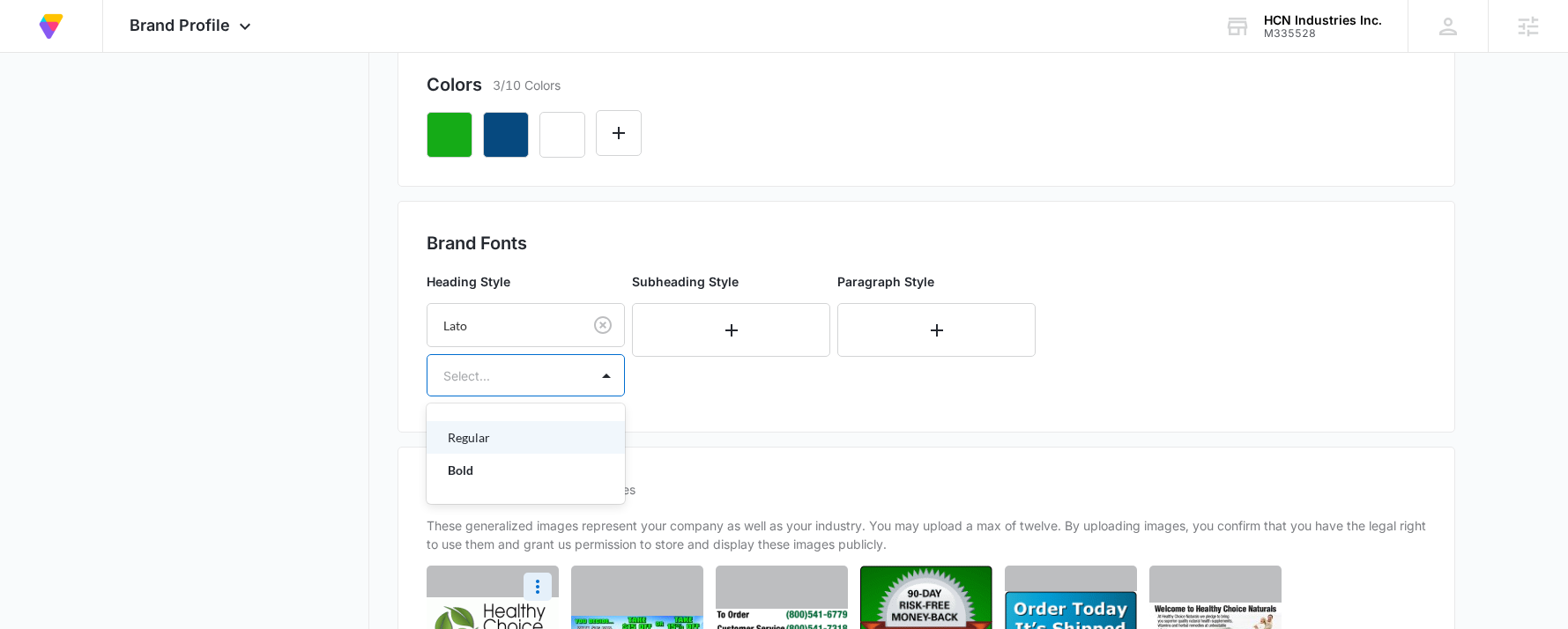
click at [542, 373] on div at bounding box center [505, 376] width 122 height 22
click at [504, 447] on div "Regular" at bounding box center [526, 438] width 198 height 33
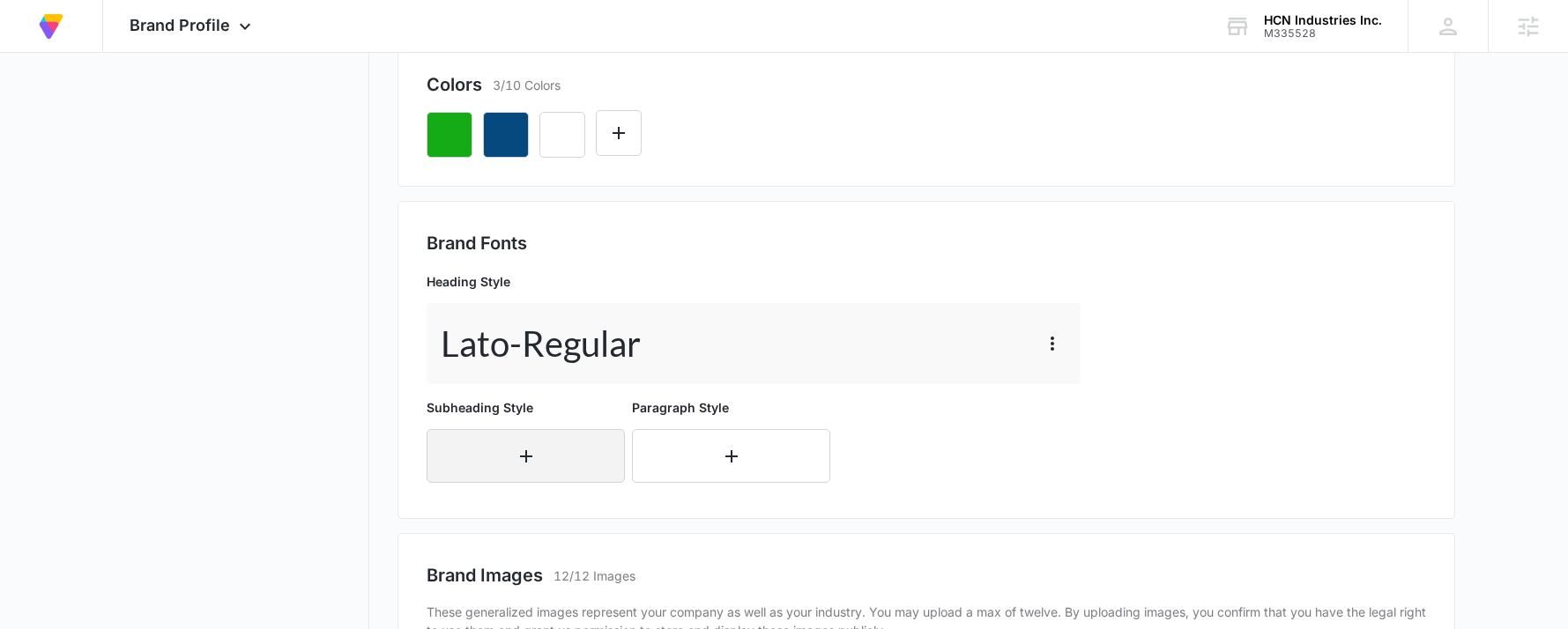
click at [513, 458] on button "button" at bounding box center [526, 455] width 198 height 53
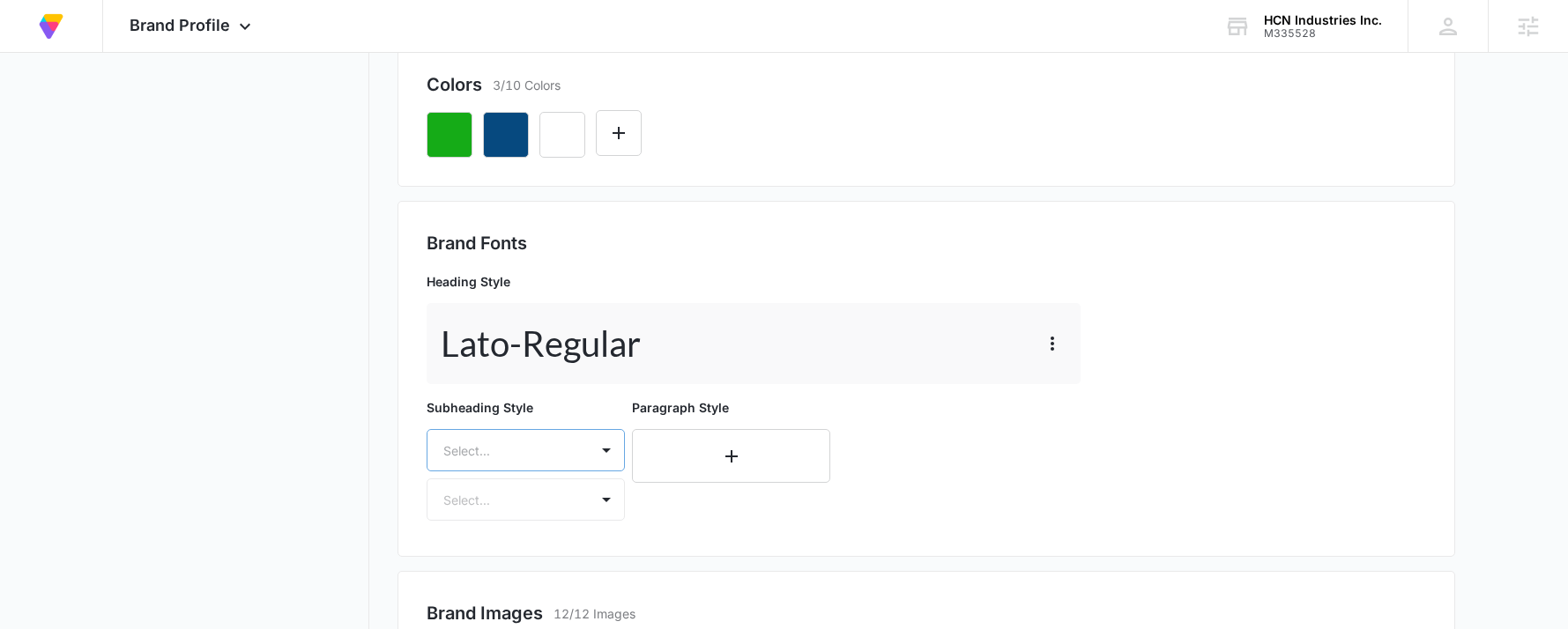
scroll to position [612, 0]
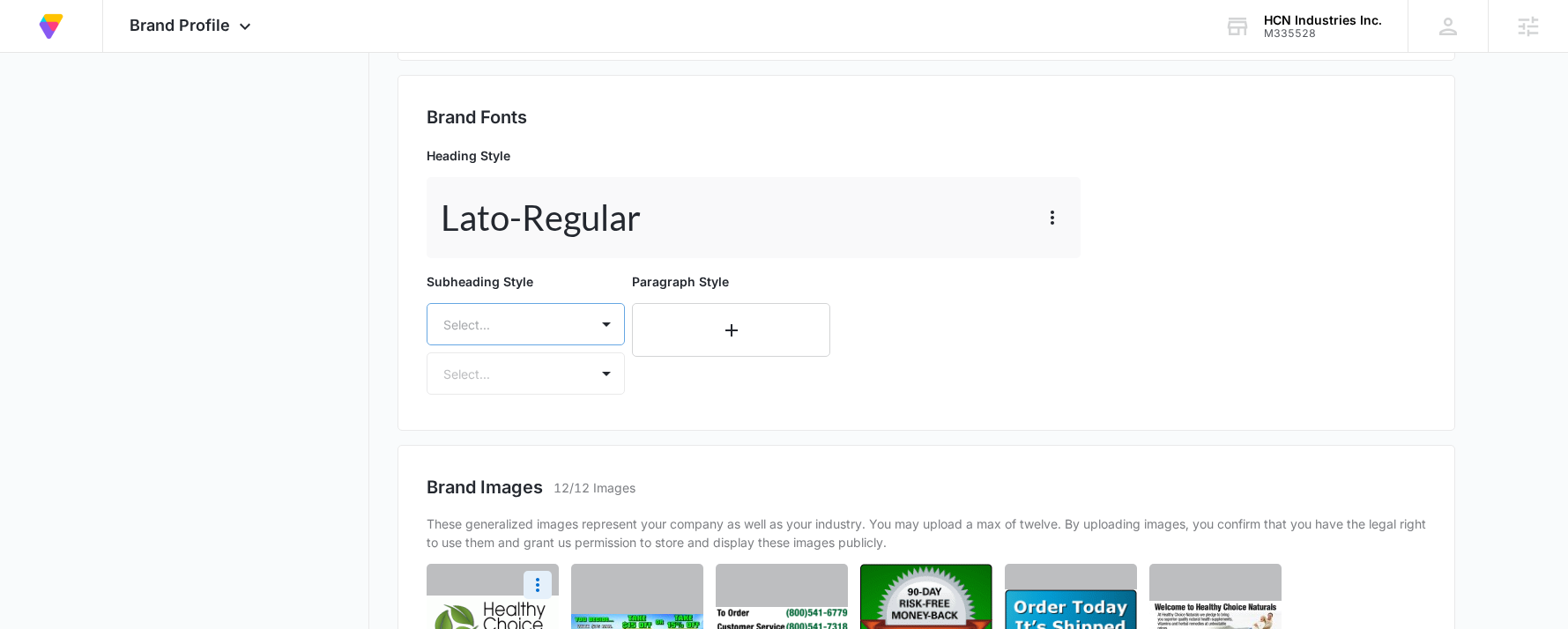
click at [540, 346] on div "Select..." at bounding box center [526, 324] width 198 height 43
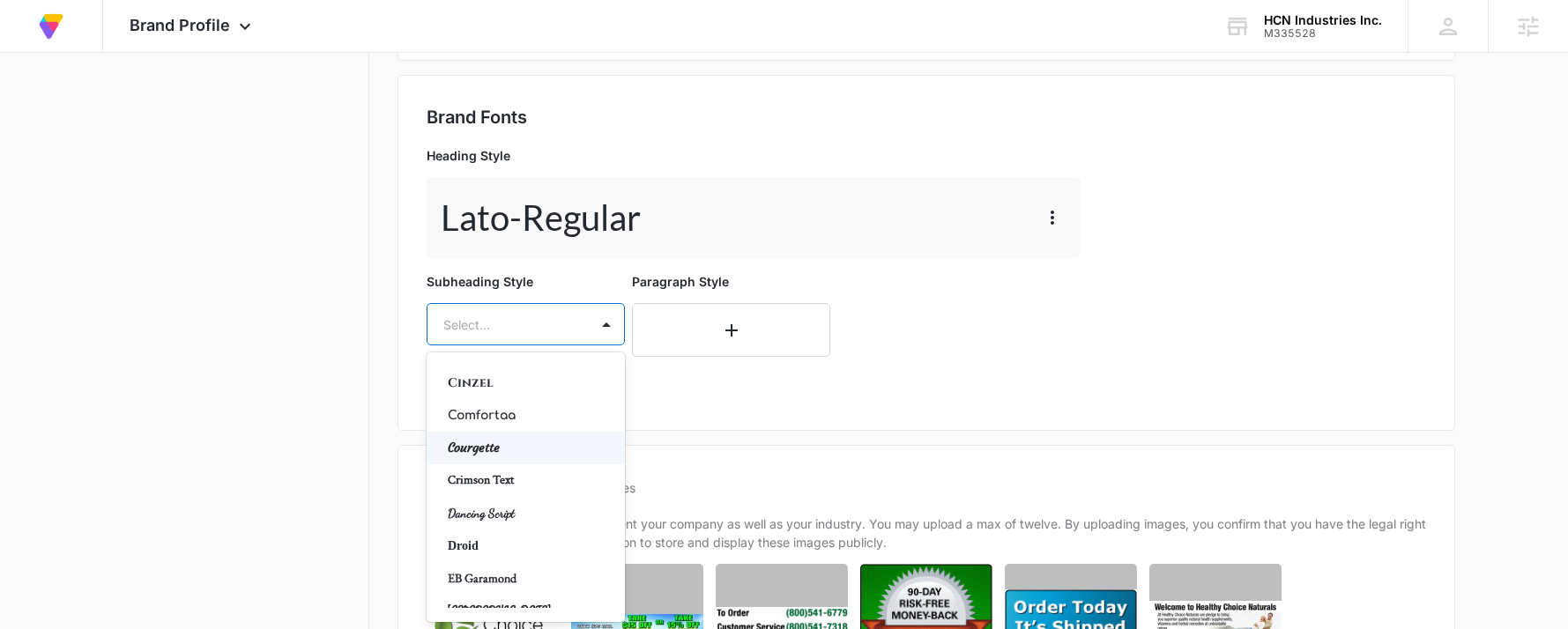
scroll to position [441, 0]
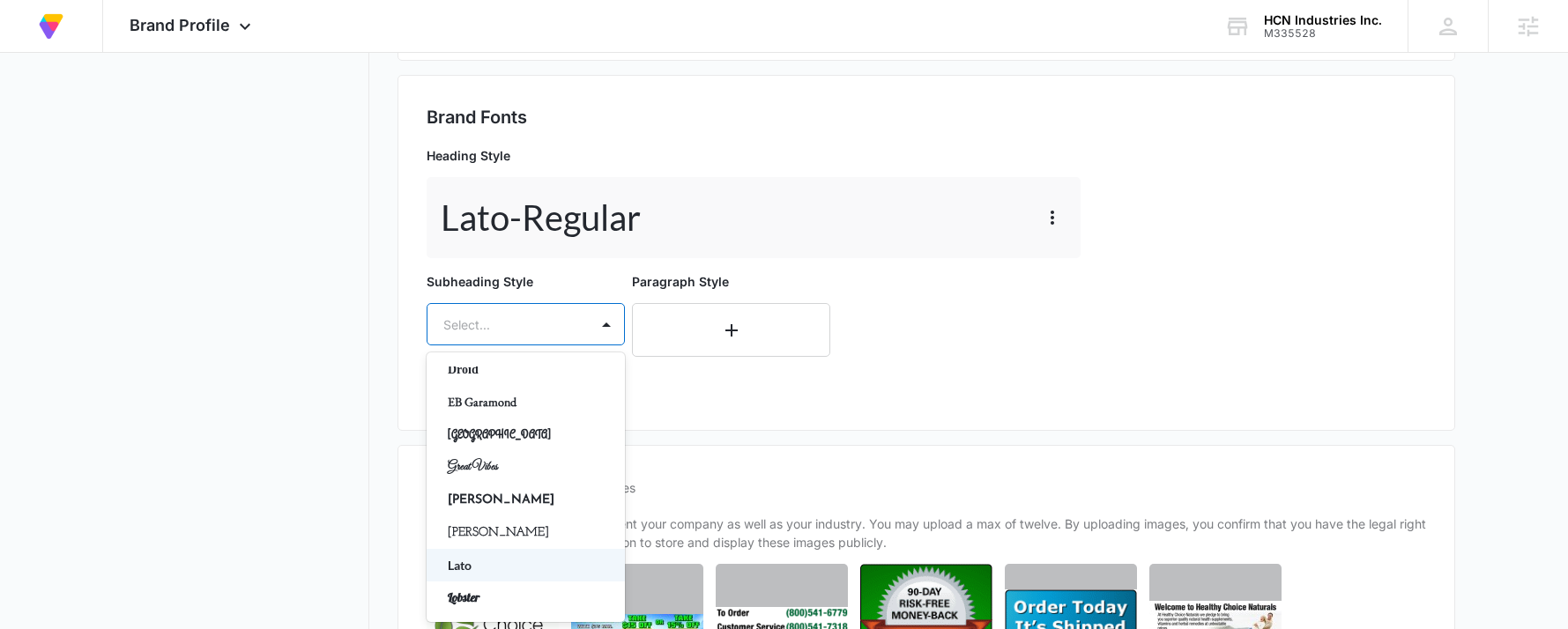
click at [472, 551] on div "Lato" at bounding box center [526, 566] width 198 height 33
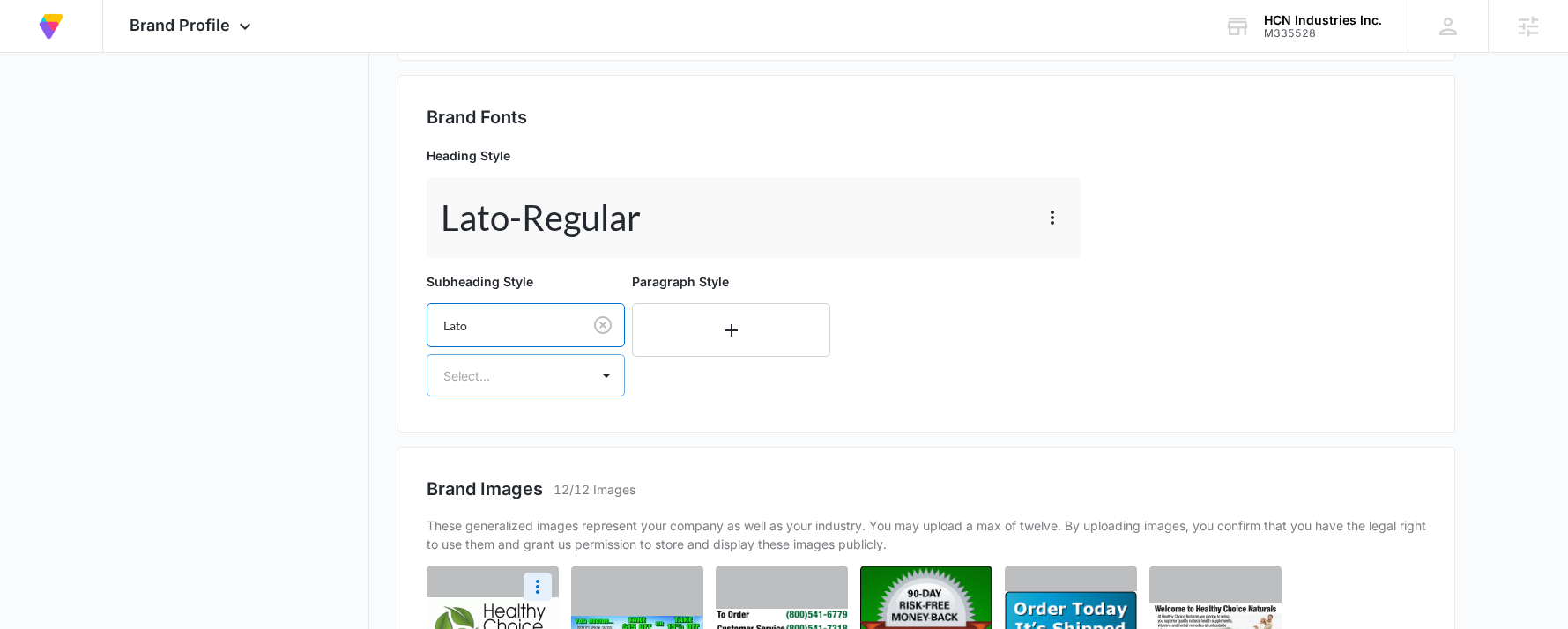
click at [547, 385] on div at bounding box center [505, 376] width 122 height 22
click at [488, 443] on p "Regular" at bounding box center [523, 437] width 152 height 18
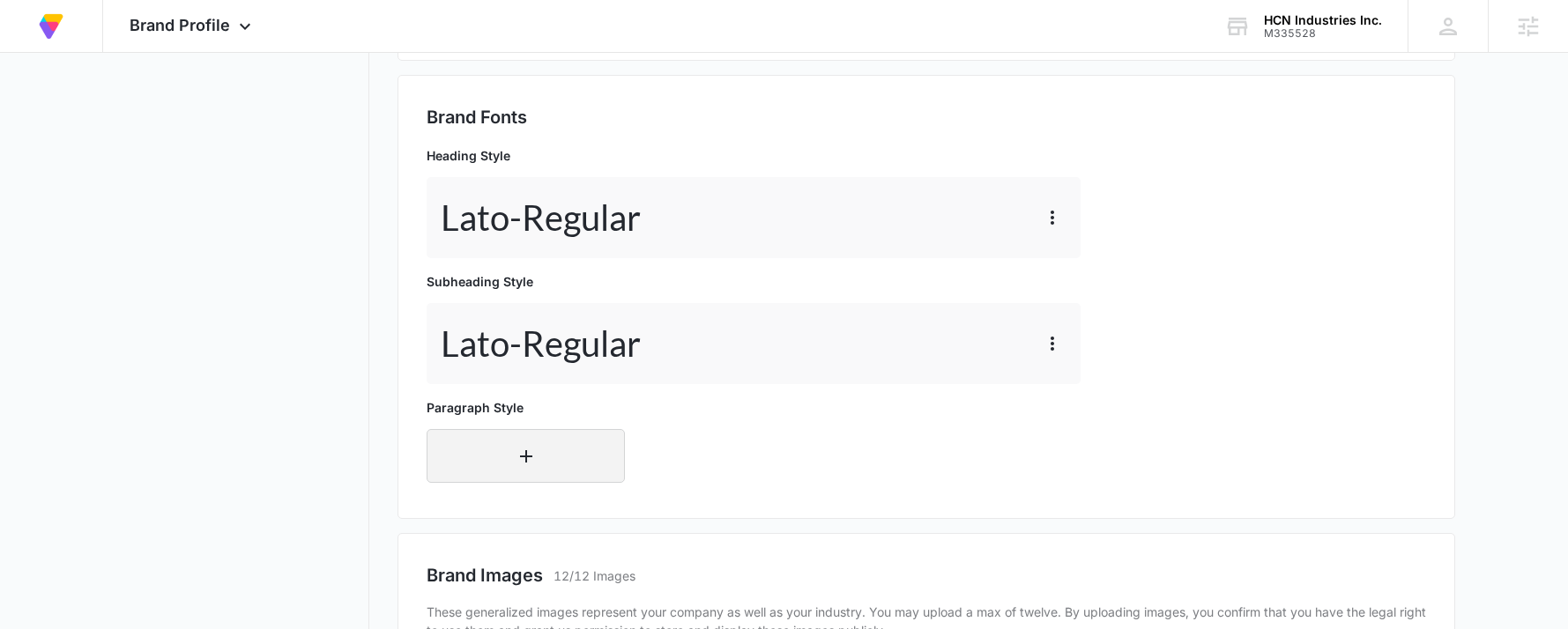
click at [527, 454] on icon "button" at bounding box center [526, 457] width 21 height 21
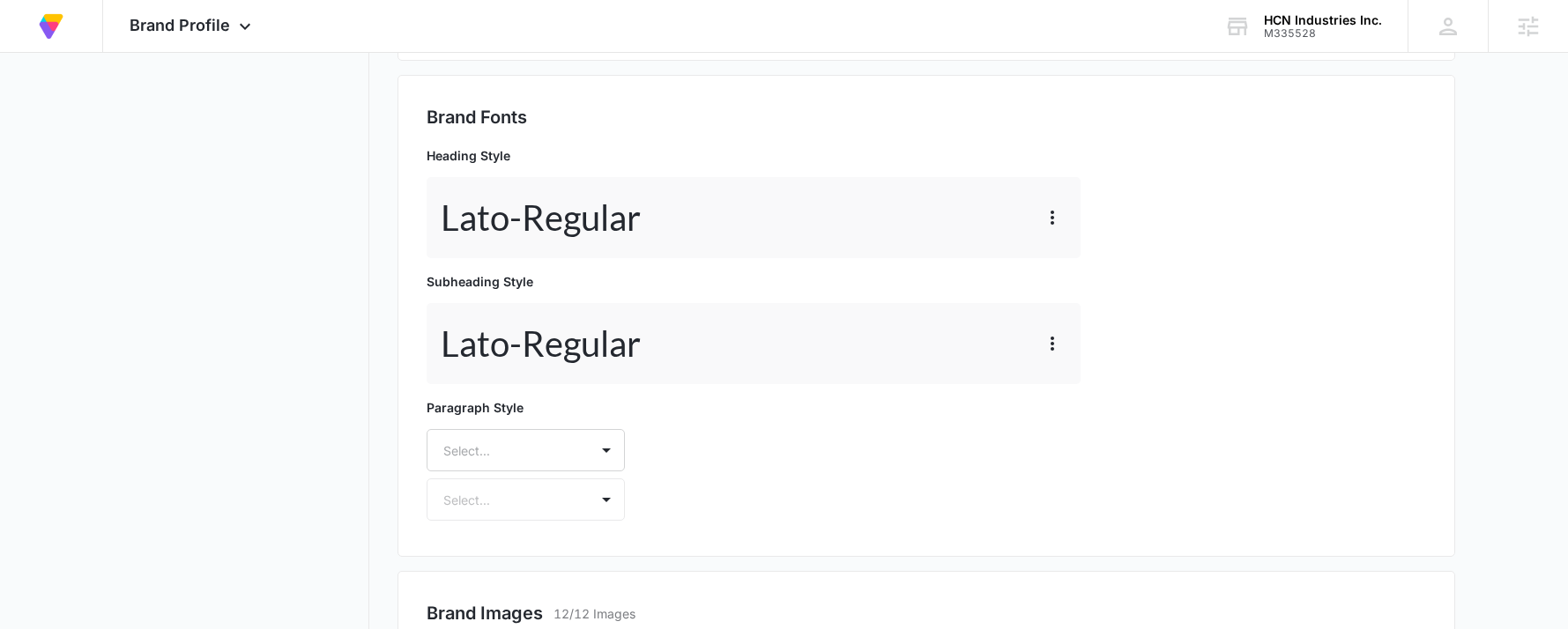
click at [527, 454] on div "Select..." at bounding box center [526, 450] width 198 height 43
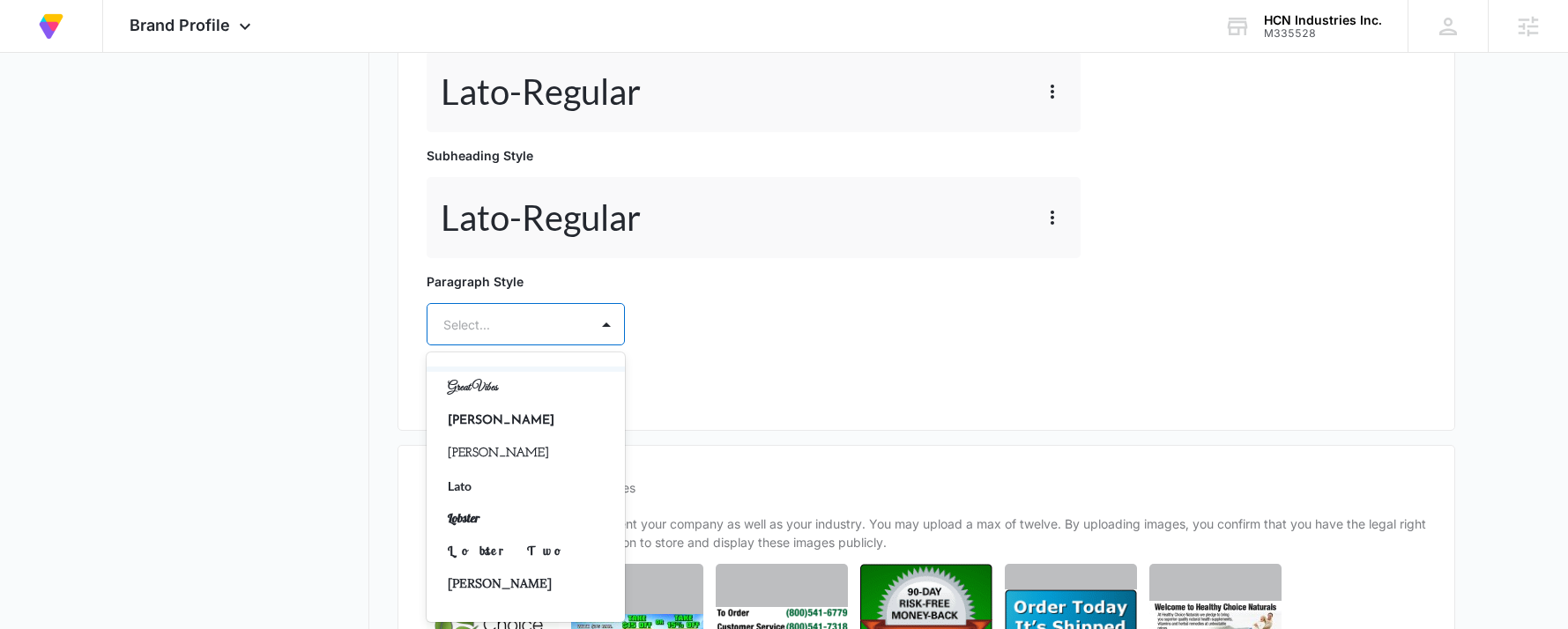
scroll to position [529, 0]
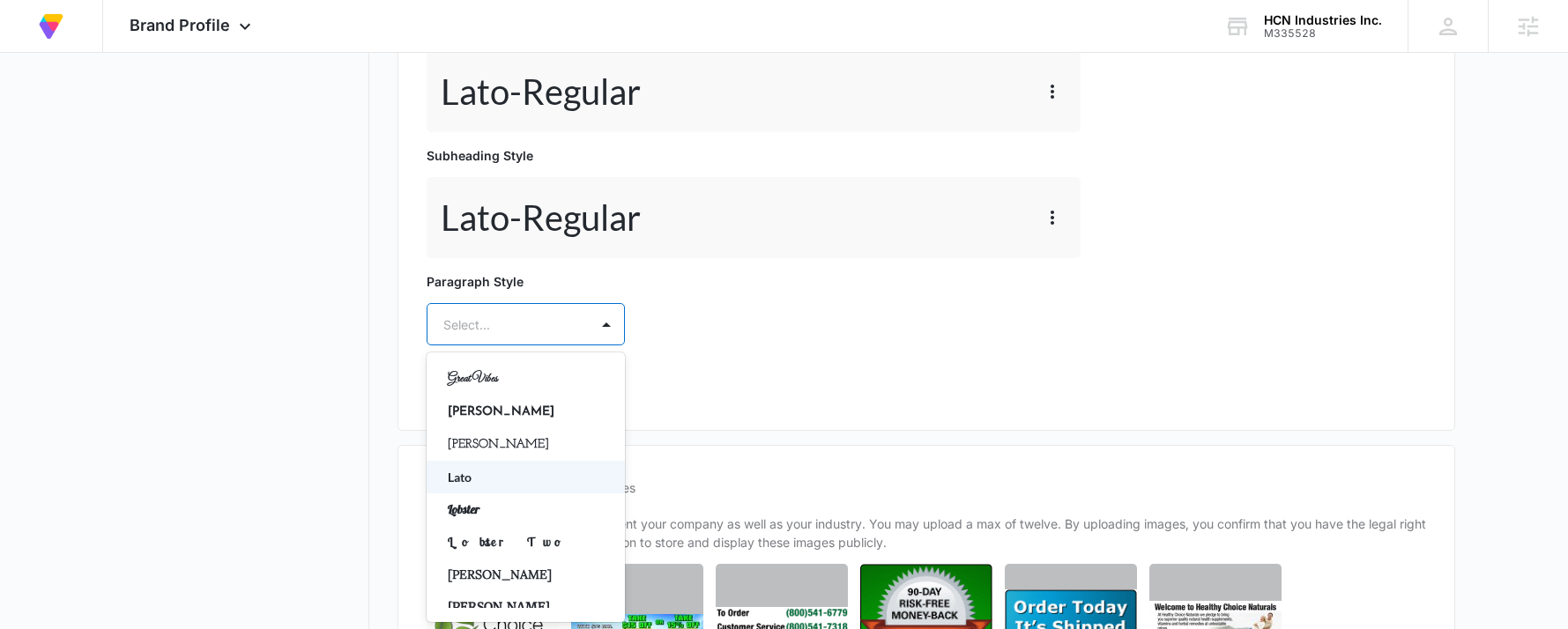
click at [491, 478] on p "Lato" at bounding box center [523, 477] width 152 height 18
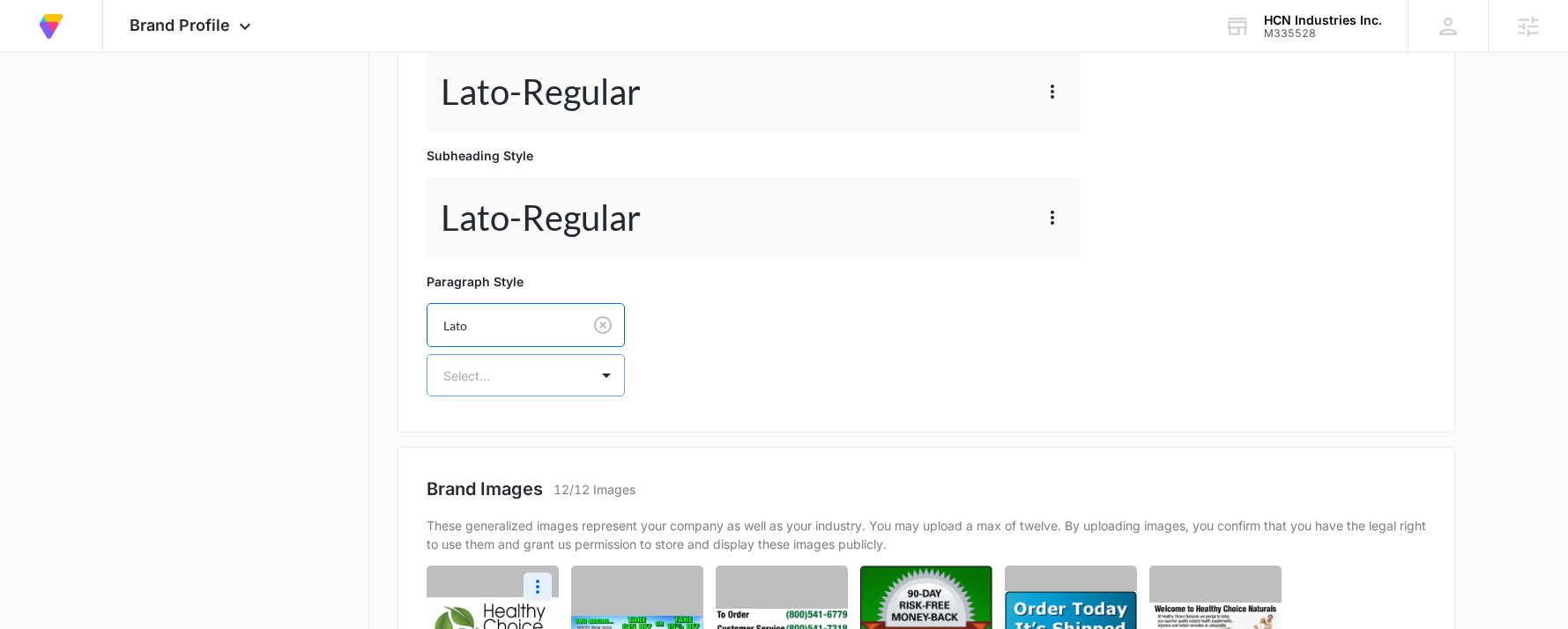
click at [562, 375] on div at bounding box center [505, 376] width 122 height 22
click at [458, 436] on p "Regular" at bounding box center [523, 437] width 152 height 18
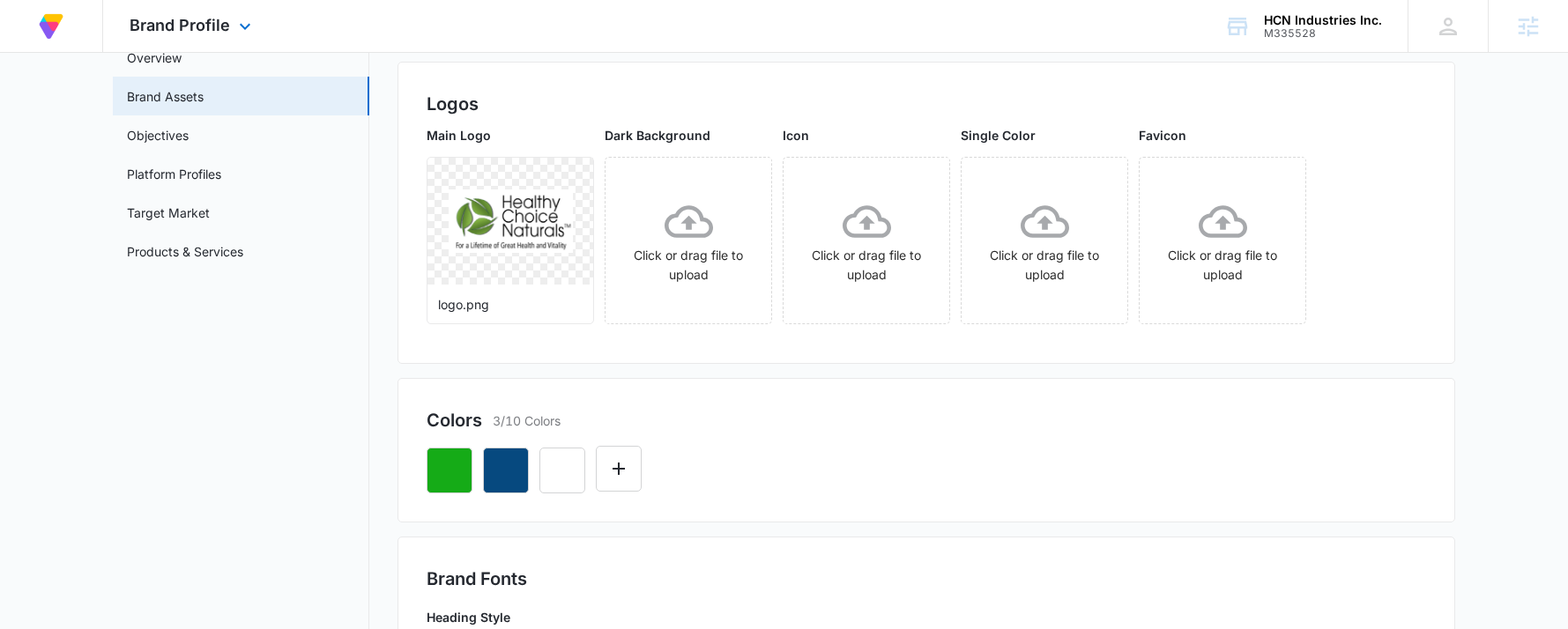
scroll to position [0, 0]
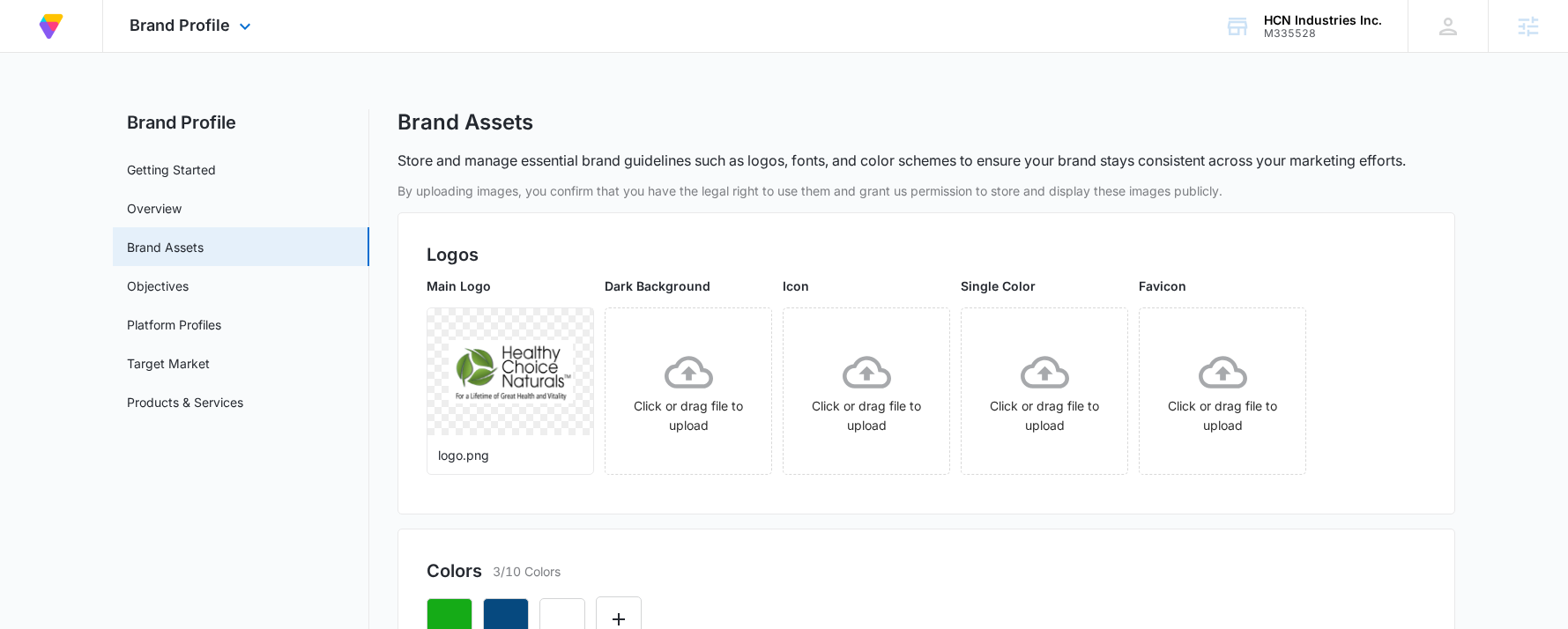
click at [215, 7] on div "Brand Profile Apps Reputation Forms CRM Email Social Content Ads Intelligence F…" at bounding box center [192, 26] width 179 height 52
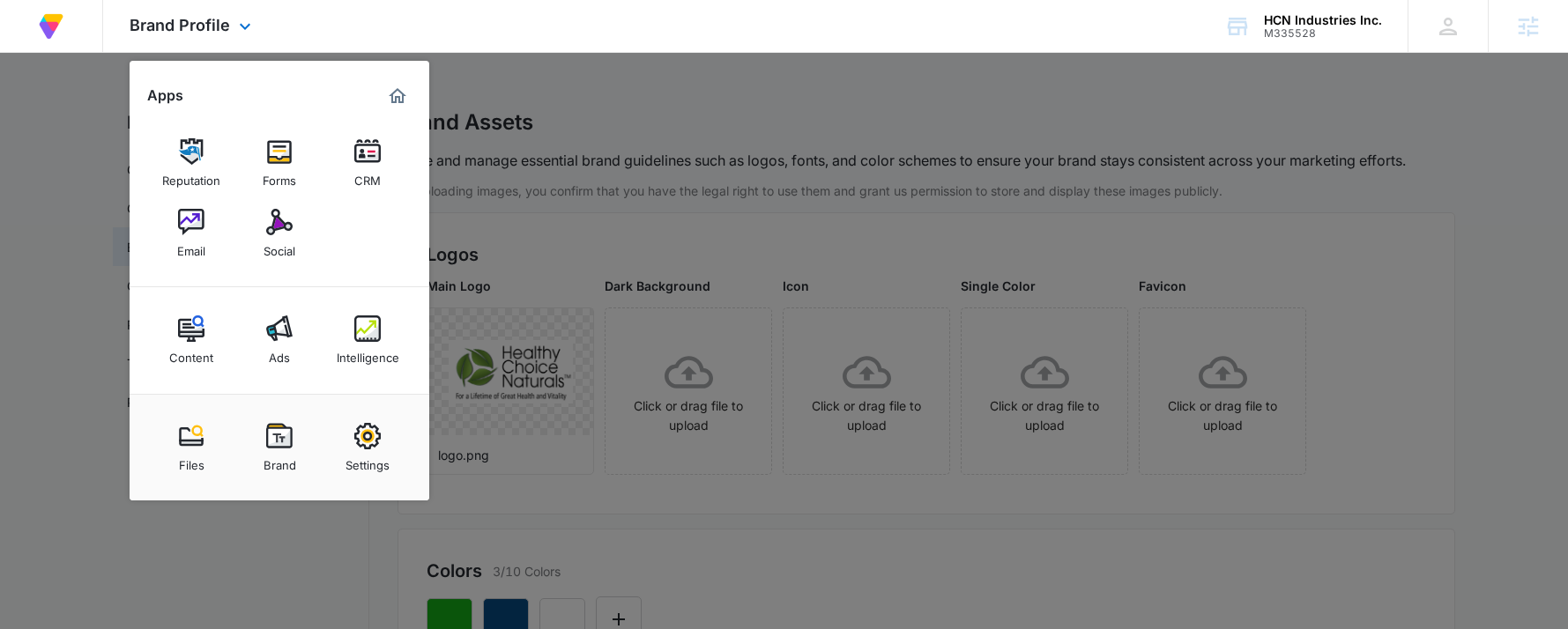
click at [215, 9] on div "Brand Profile Apps Reputation Forms CRM Email Social Content Ads Intelligence F…" at bounding box center [192, 26] width 179 height 52
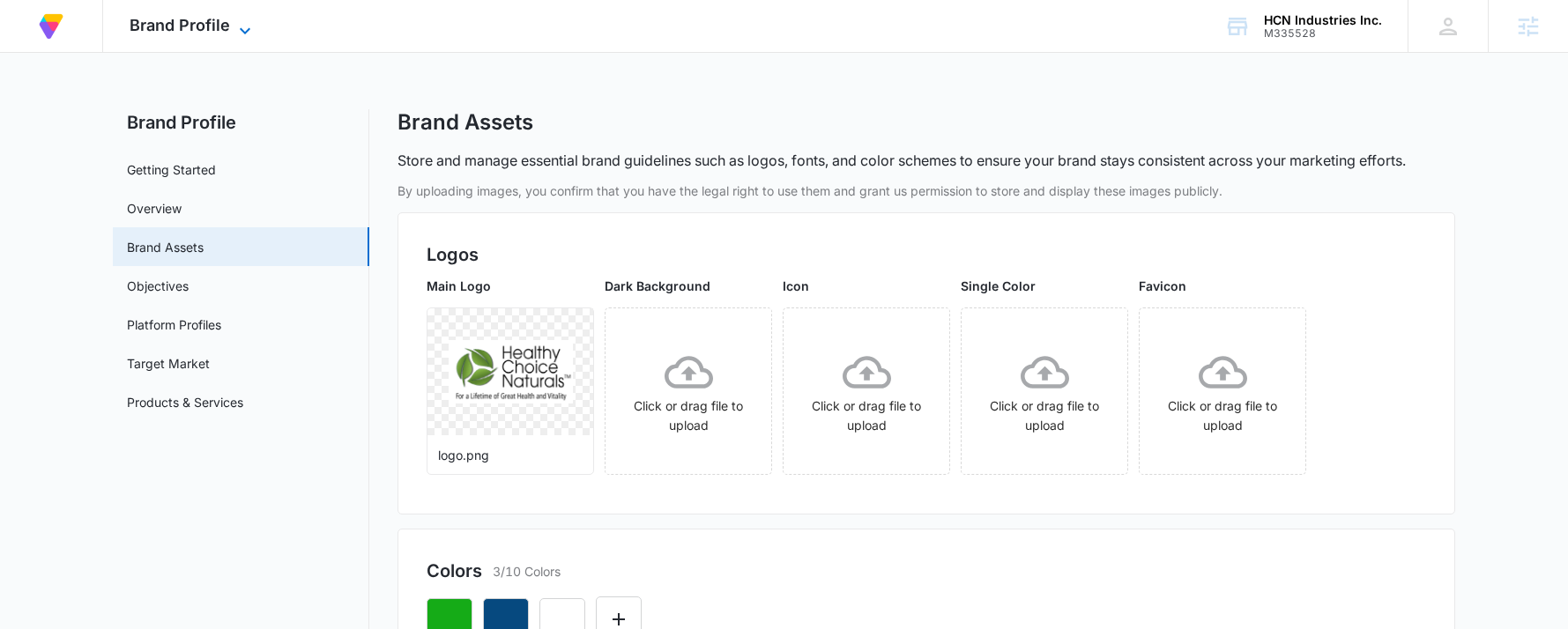
click at [194, 33] on span "Brand Profile" at bounding box center [180, 24] width 101 height 18
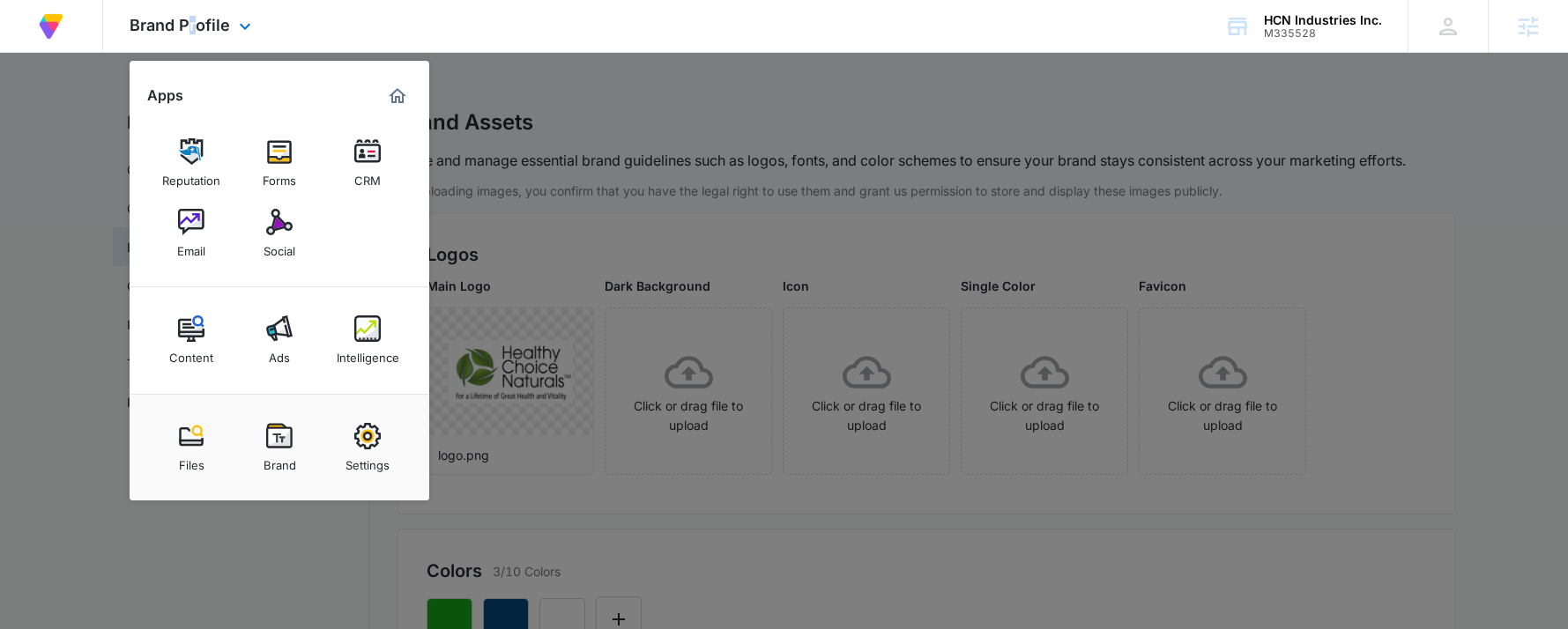
click at [202, 37] on div "Brand Profile Apps Reputation Forms CRM Email Social Content Ads Intelligence F…" at bounding box center [192, 26] width 179 height 52
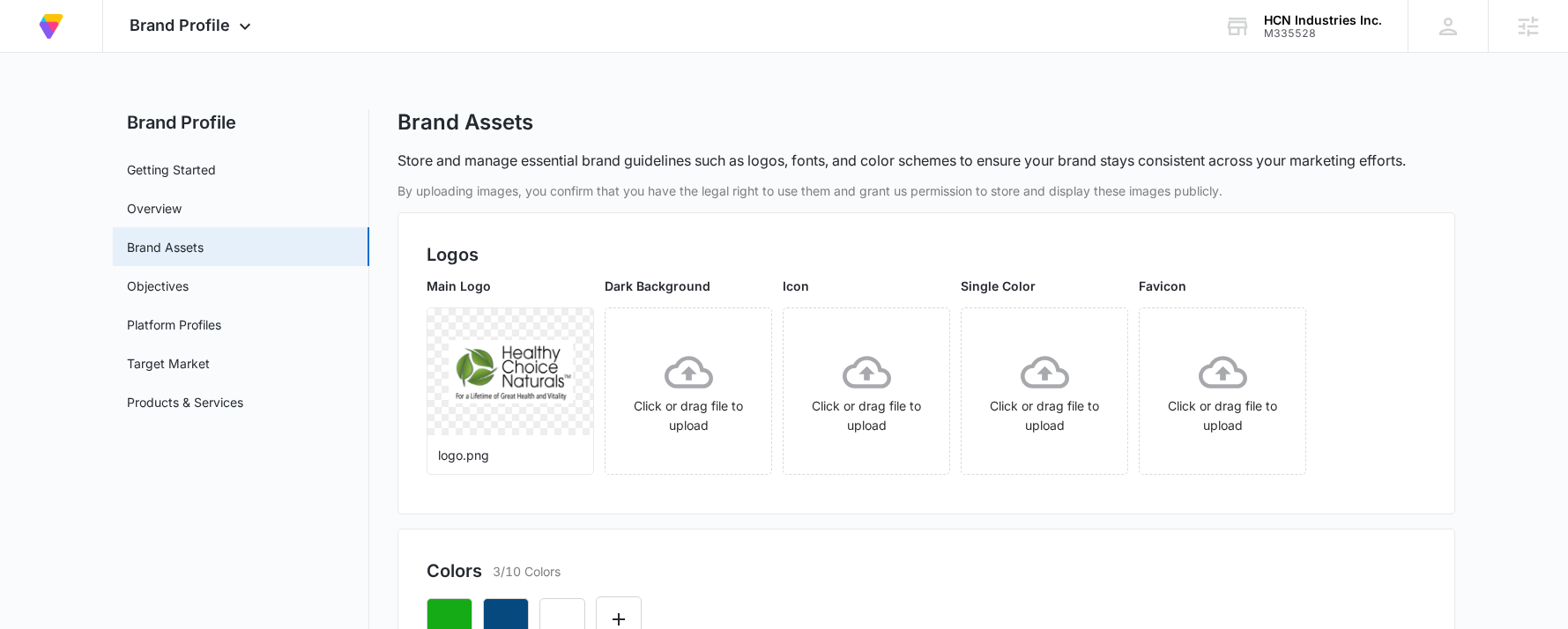
click at [689, 620] on div at bounding box center [927, 614] width 999 height 60
click at [525, 607] on button "button" at bounding box center [506, 621] width 46 height 46
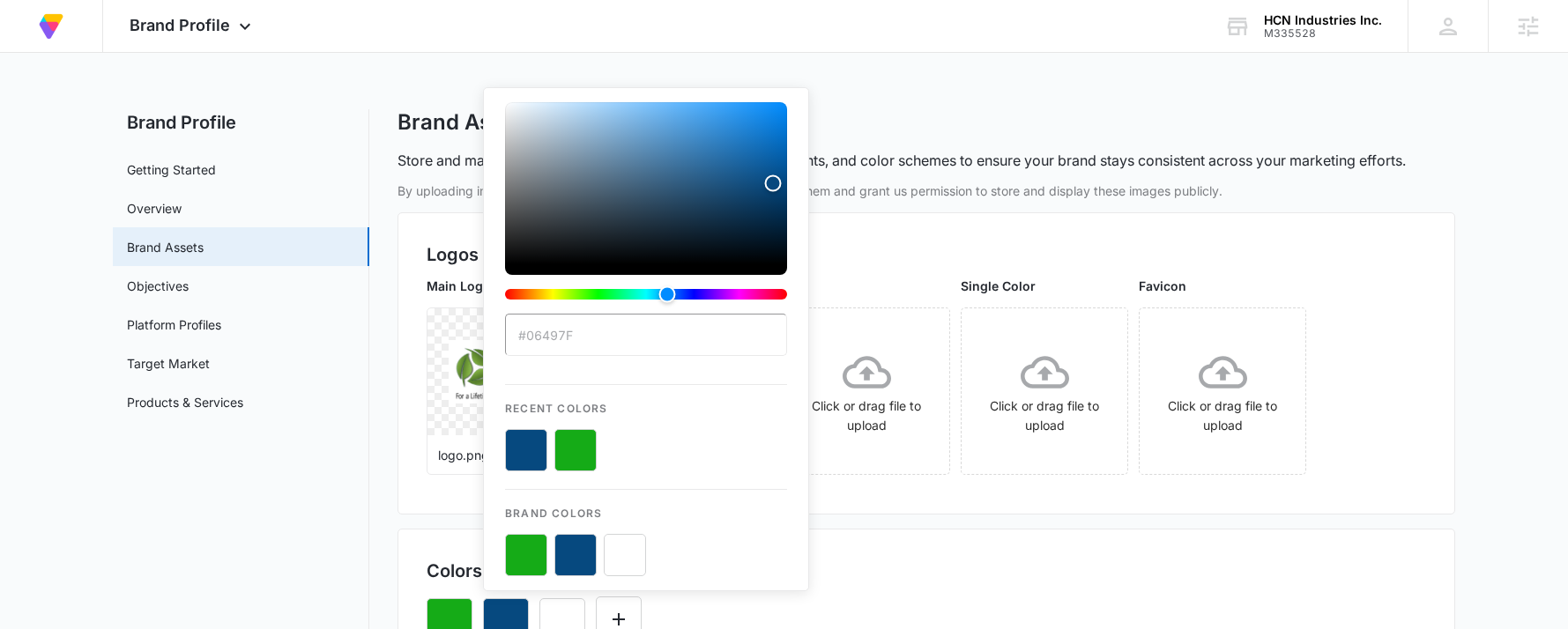
click at [621, 323] on input "#06497F" at bounding box center [645, 335] width 282 height 43
